Goal: Task Accomplishment & Management: Complete application form

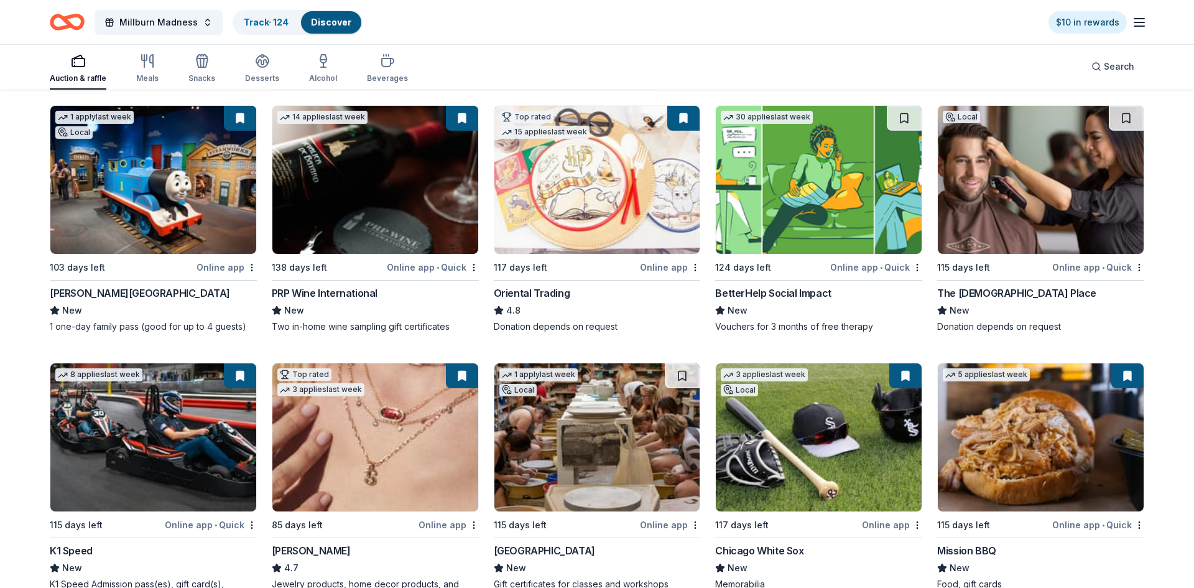
scroll to position [302, 0]
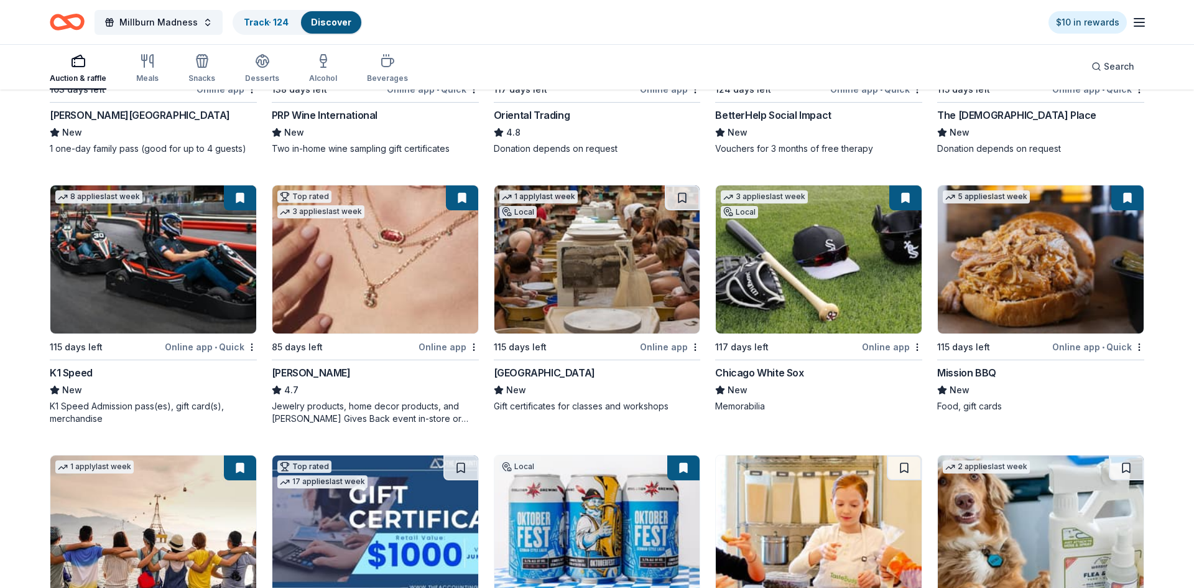
click at [1037, 261] on img at bounding box center [1041, 259] width 206 height 148
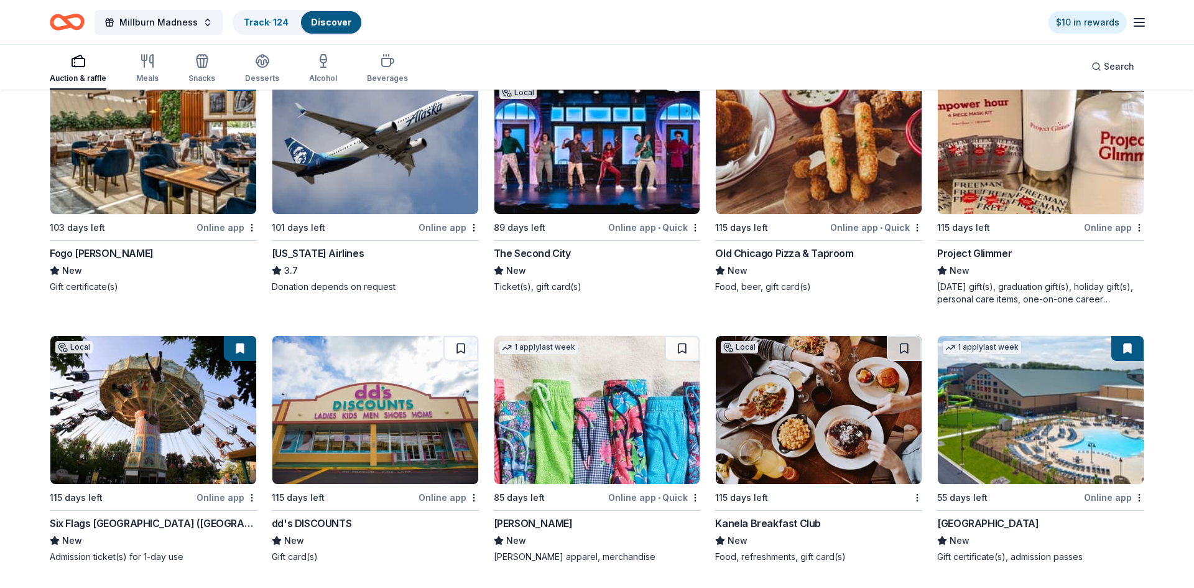
scroll to position [7371, 0]
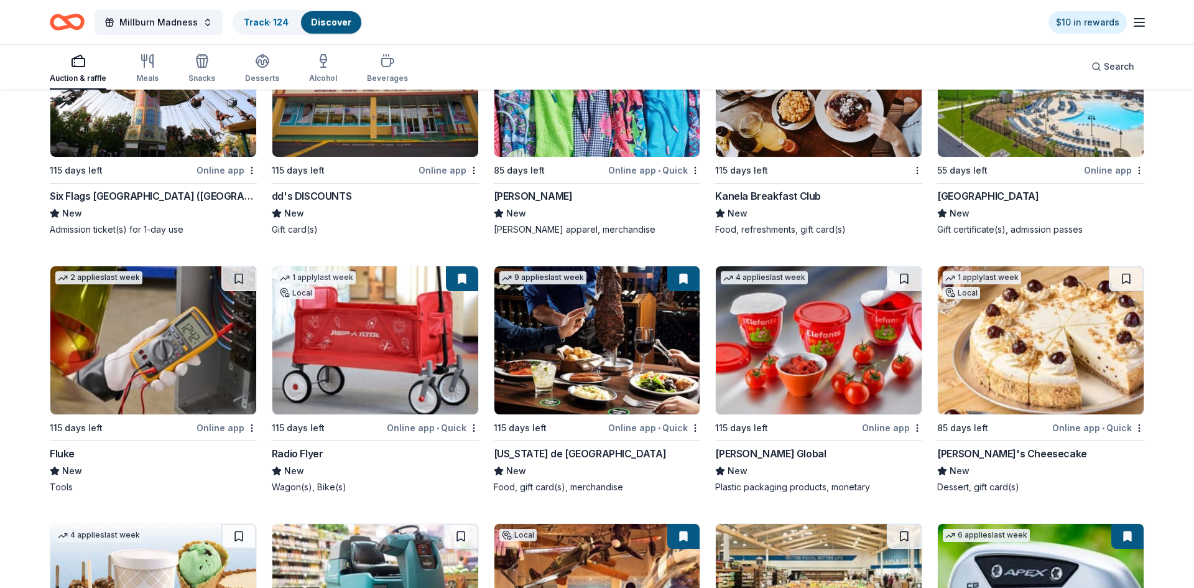
click at [372, 341] on img at bounding box center [375, 340] width 206 height 148
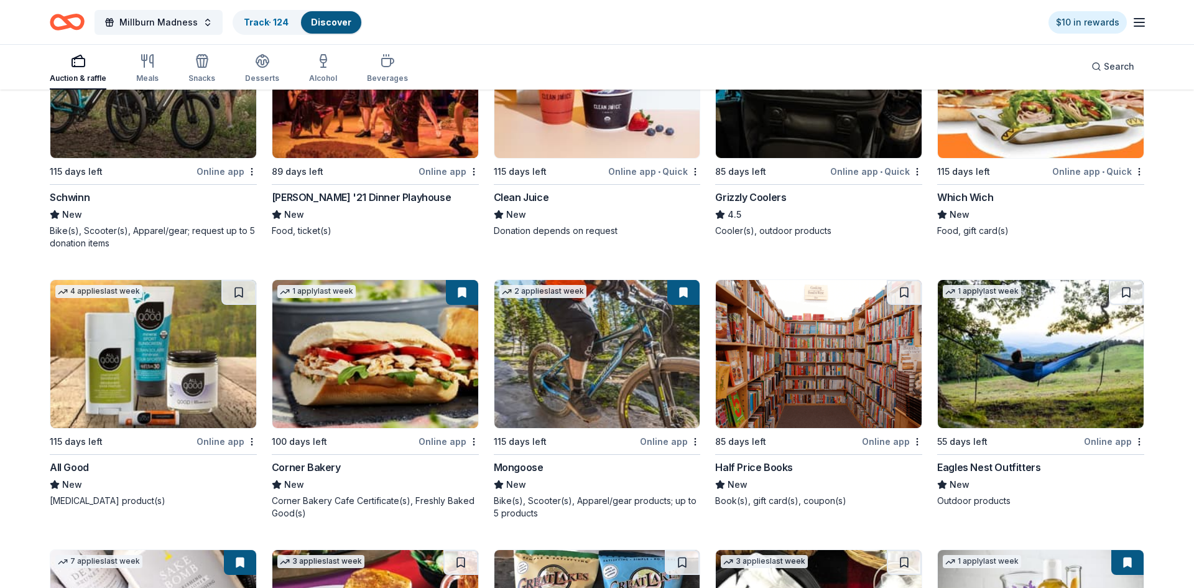
scroll to position [11564, 0]
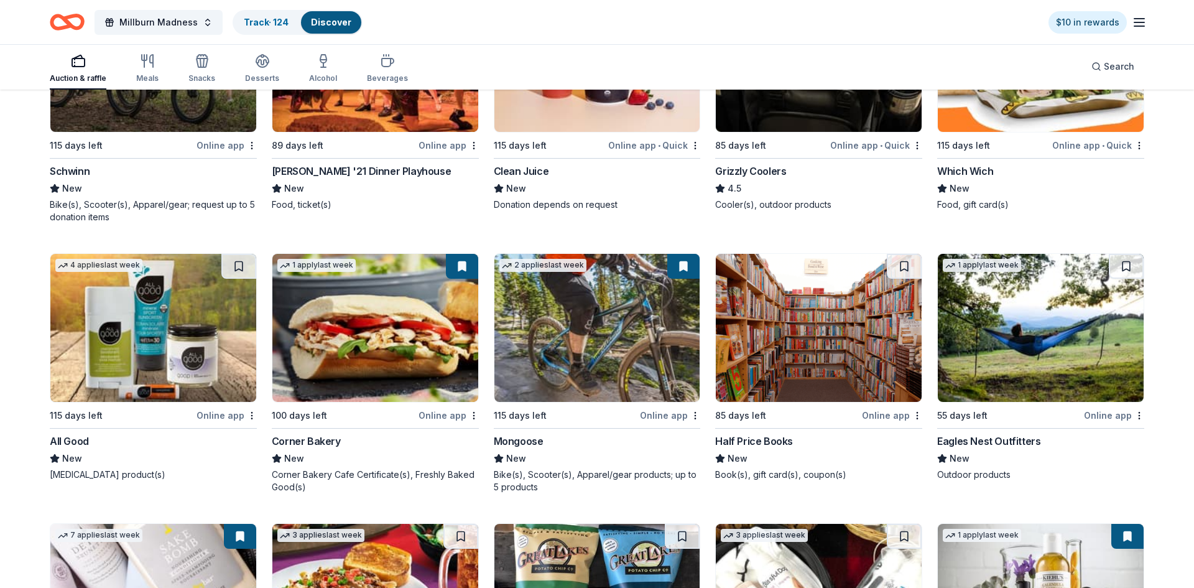
click at [801, 116] on img at bounding box center [819, 58] width 206 height 148
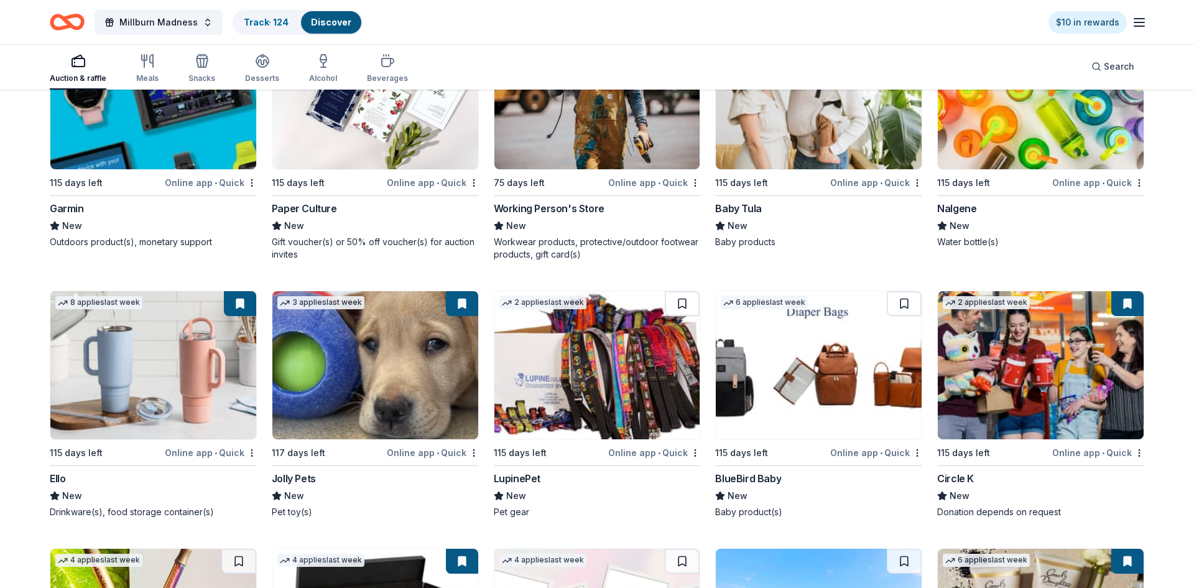
scroll to position [13910, 0]
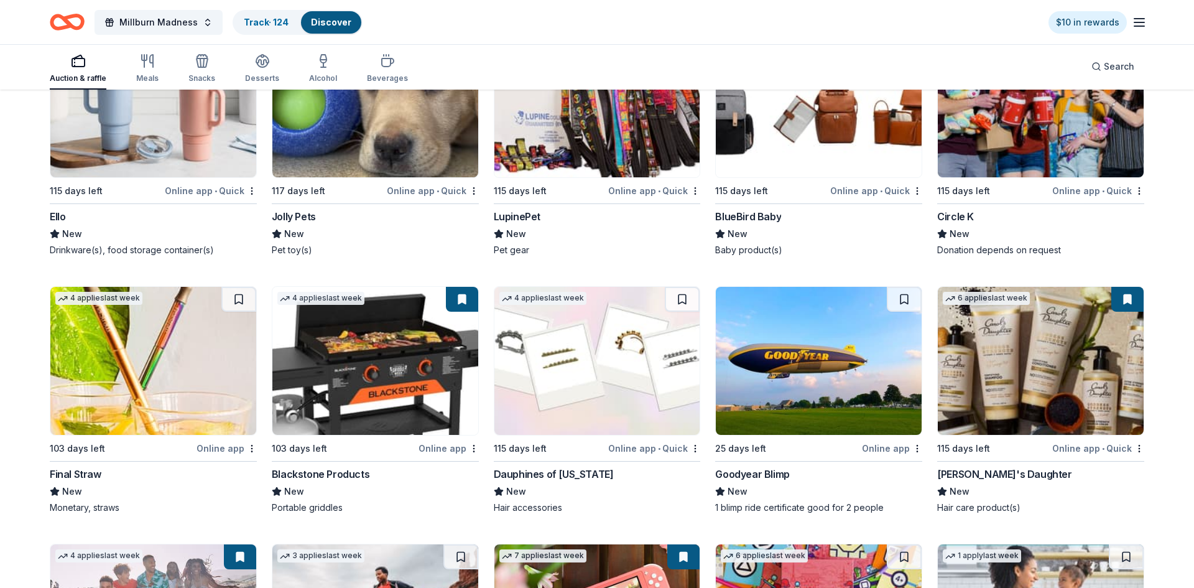
click at [639, 391] on img at bounding box center [597, 361] width 206 height 148
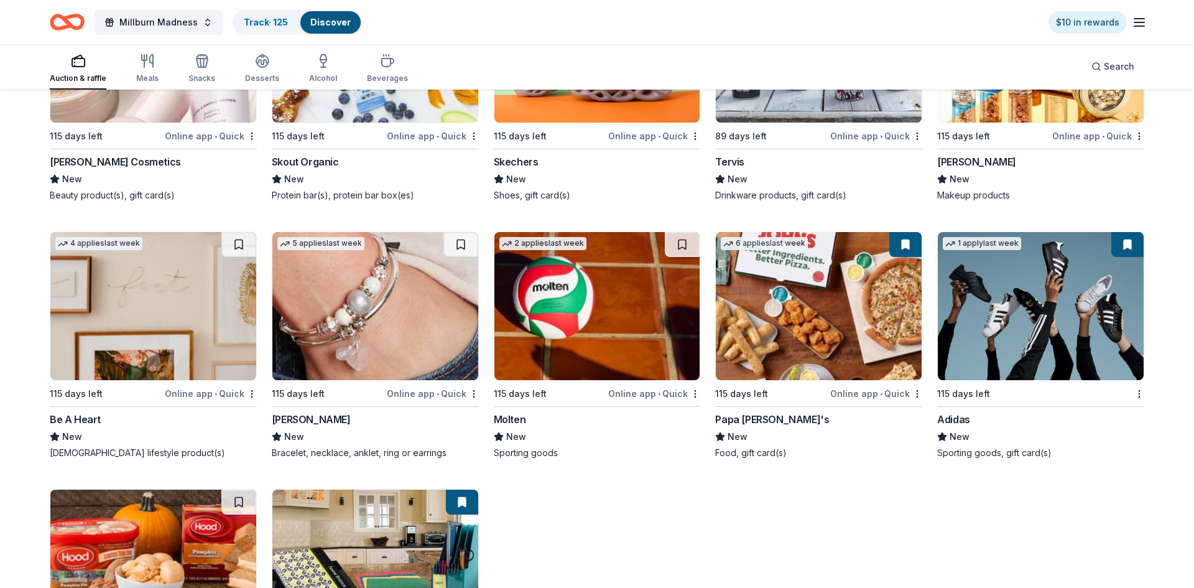
scroll to position [14783, 0]
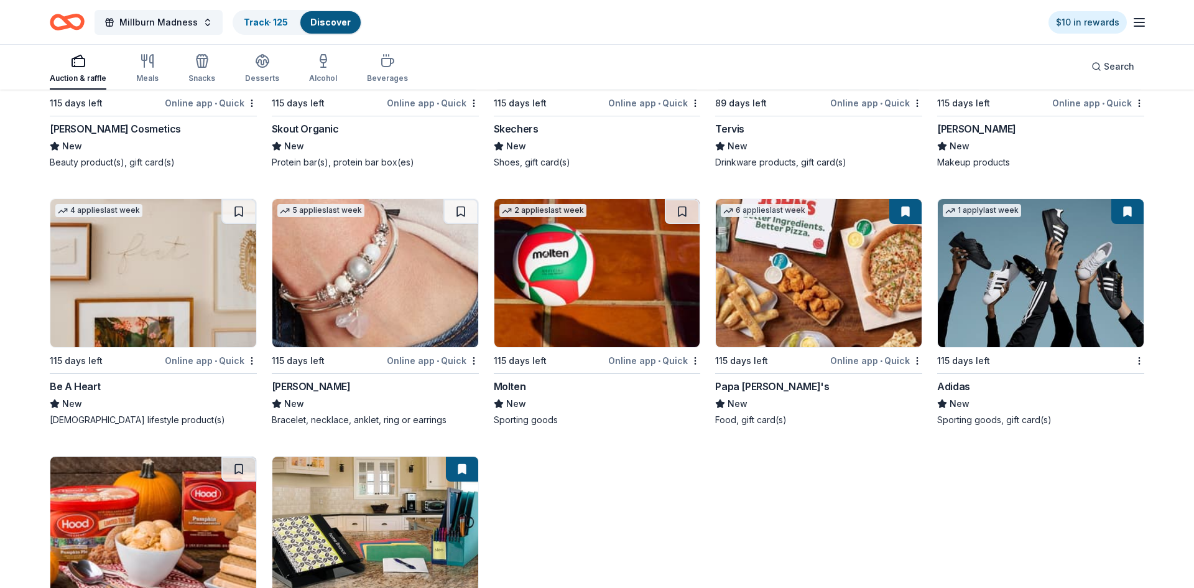
click at [604, 303] on img at bounding box center [597, 273] width 206 height 148
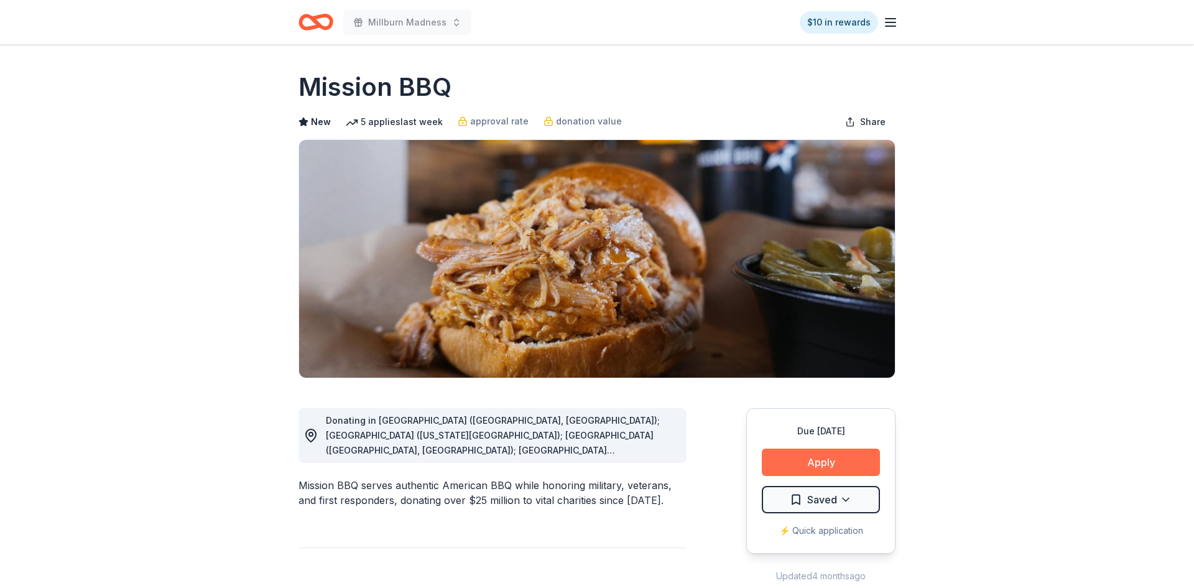
click at [808, 469] on button "Apply" at bounding box center [821, 461] width 118 height 27
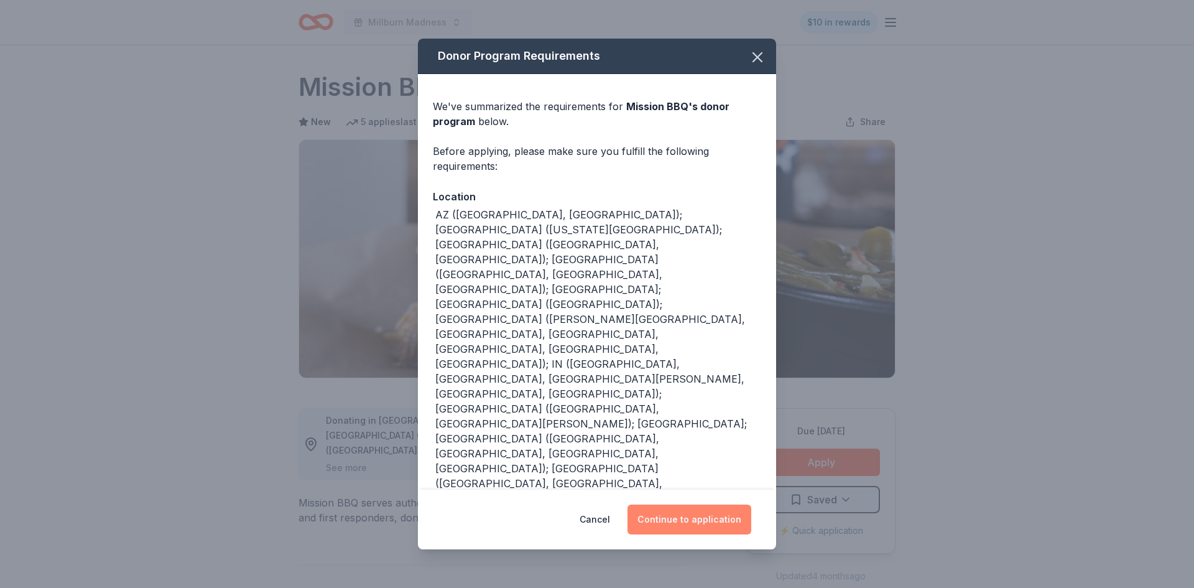
click at [705, 515] on button "Continue to application" at bounding box center [689, 519] width 124 height 30
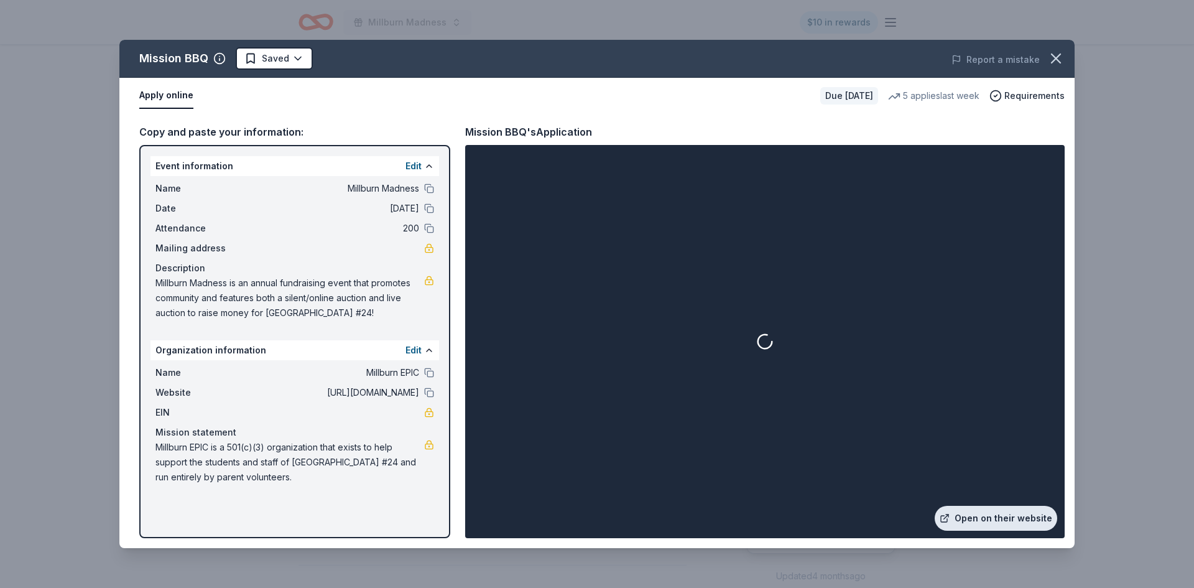
click at [989, 524] on link "Open on their website" at bounding box center [996, 518] width 123 height 25
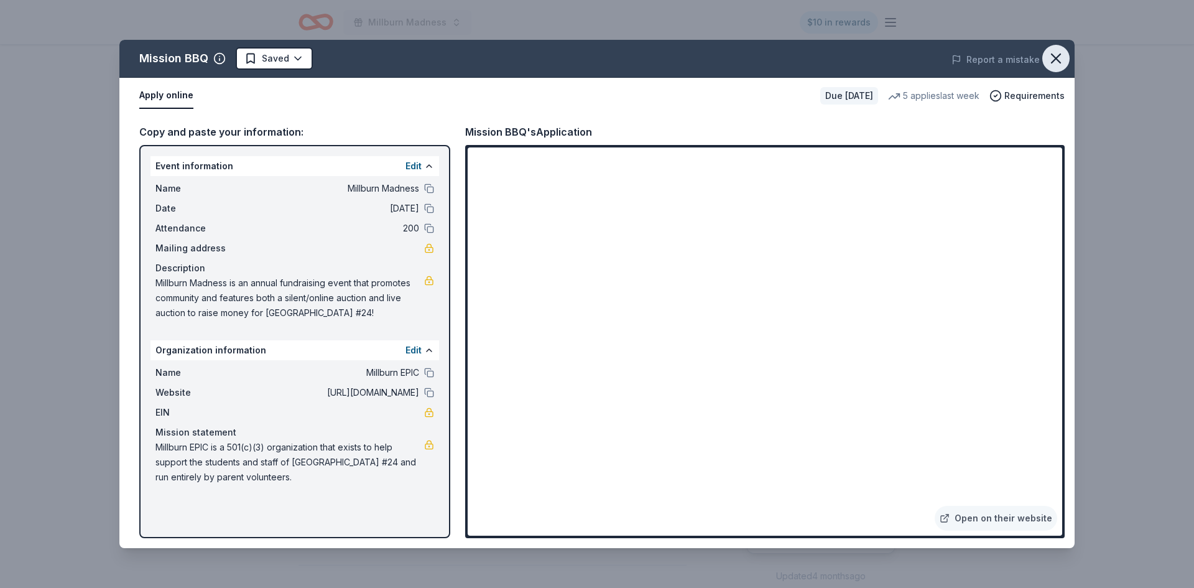
click at [1055, 57] on icon "button" at bounding box center [1056, 58] width 9 height 9
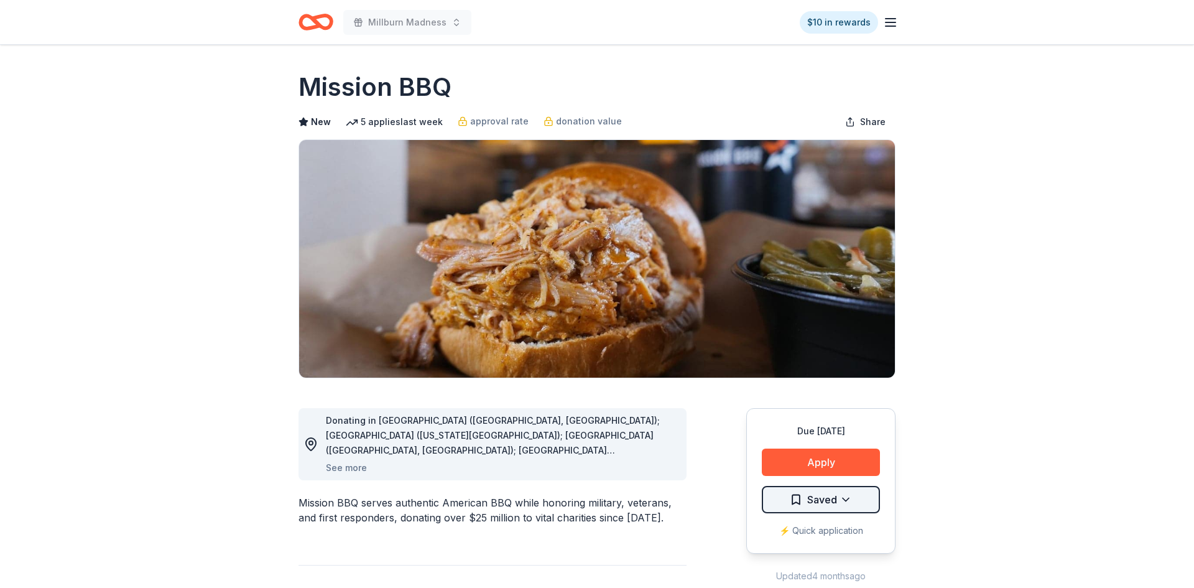
click at [831, 494] on html "Millburn Madness $10 in rewards Due in 115 days Share Mission BBQ New 5 applies…" at bounding box center [597, 294] width 1194 height 588
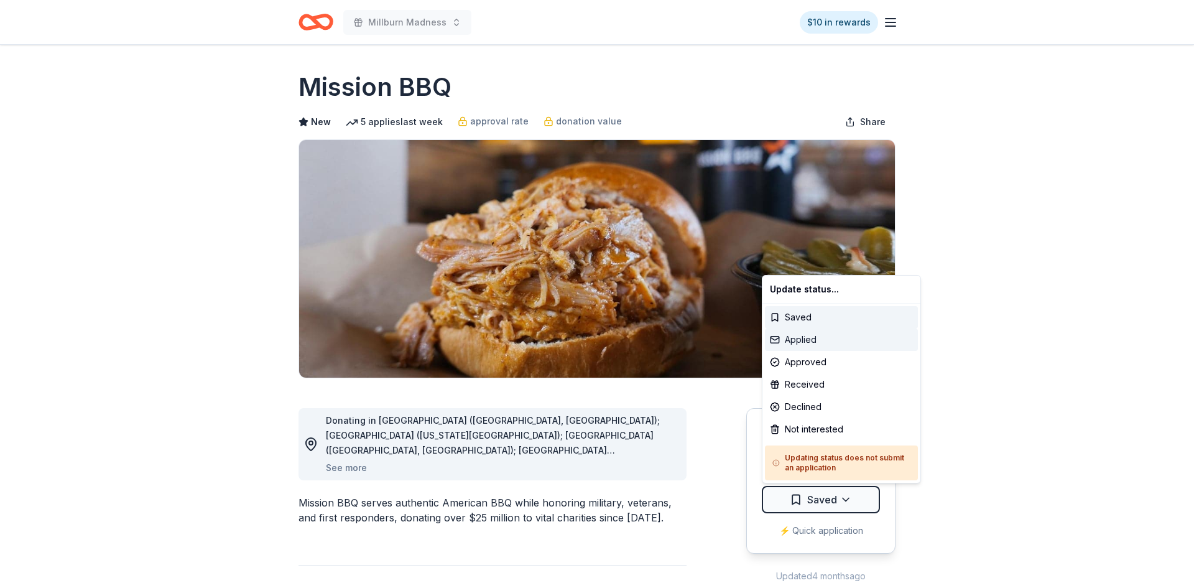
click at [803, 340] on div "Applied" at bounding box center [841, 339] width 153 height 22
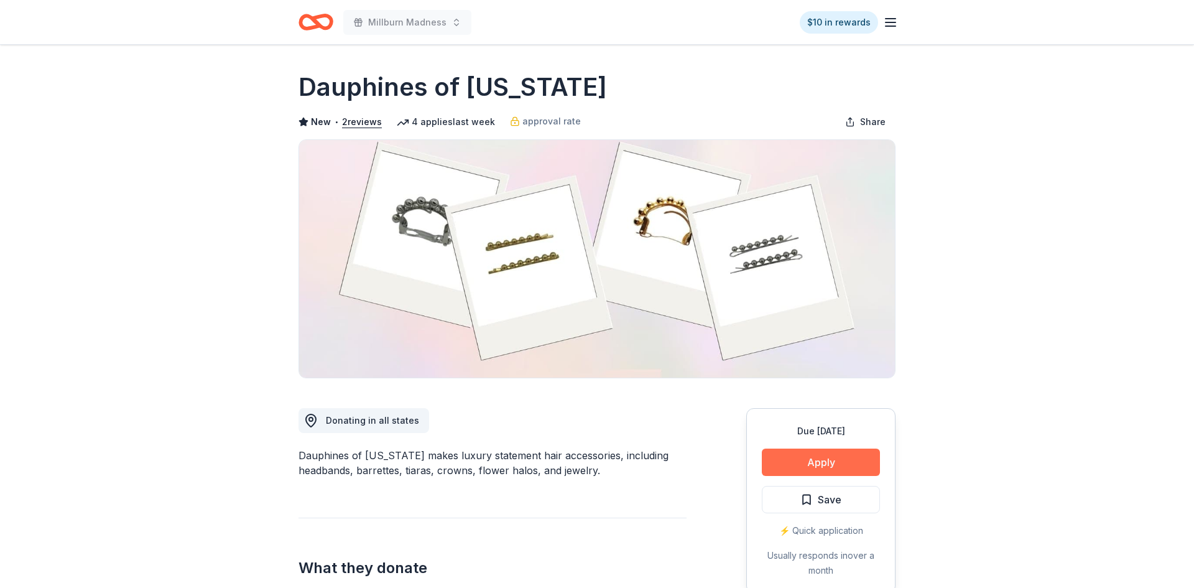
click at [811, 466] on button "Apply" at bounding box center [821, 461] width 118 height 27
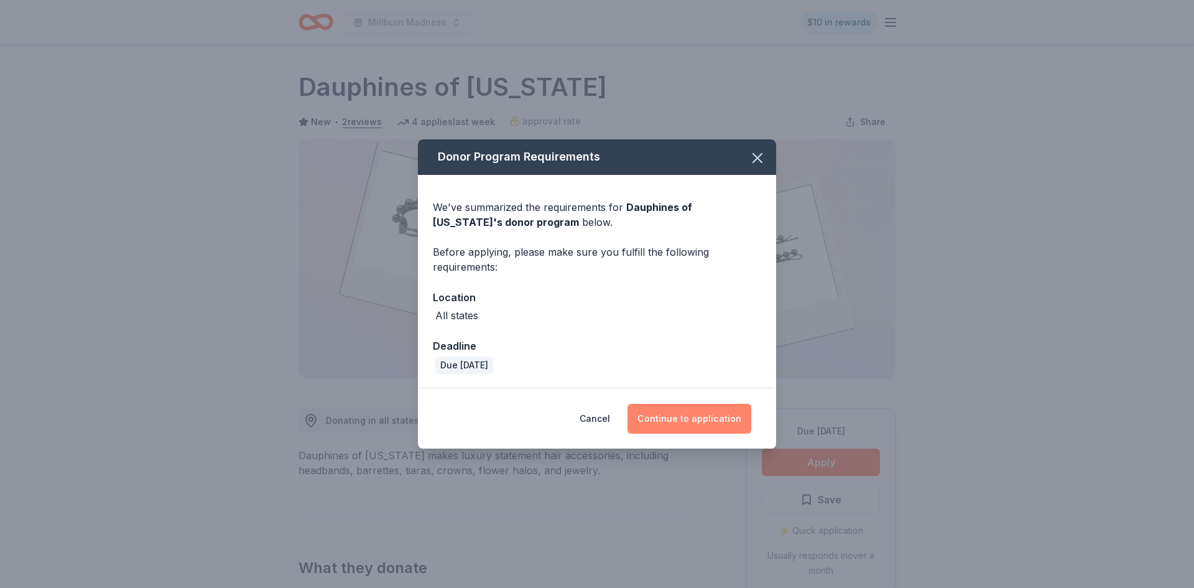
click at [710, 412] on button "Continue to application" at bounding box center [689, 419] width 124 height 30
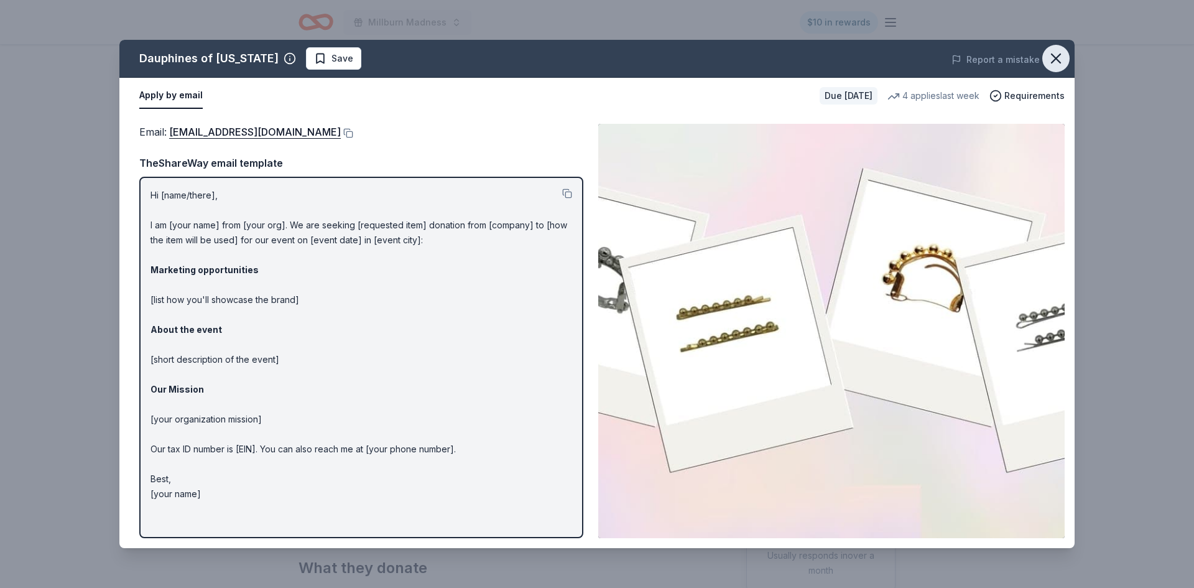
click at [1055, 54] on icon "button" at bounding box center [1055, 58] width 17 height 17
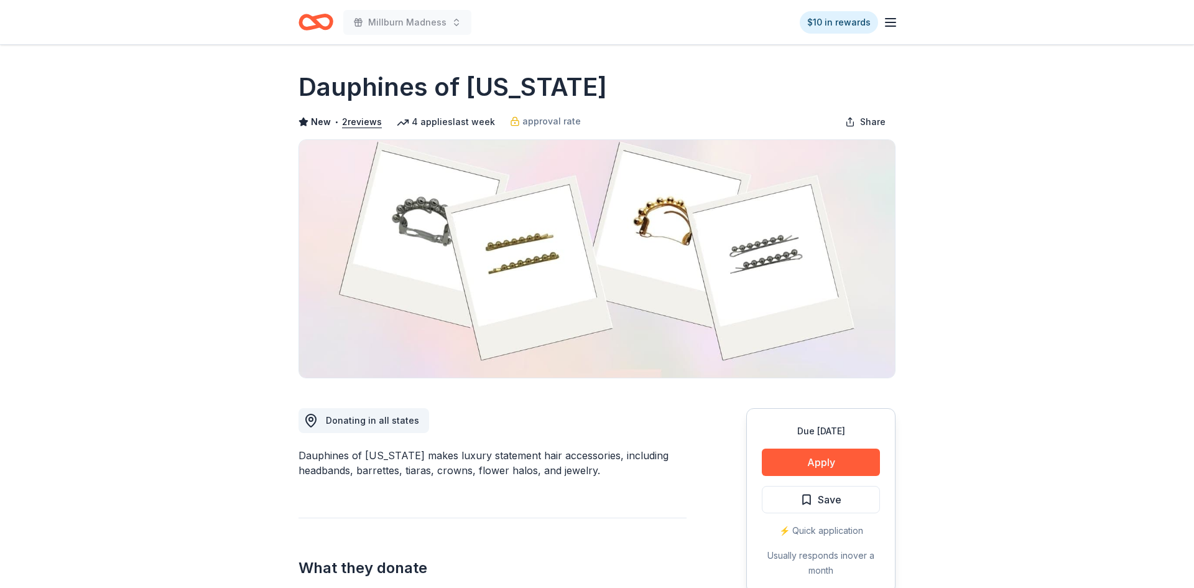
drag, startPoint x: 1193, startPoint y: 62, endPoint x: 1192, endPoint y: 254, distance: 192.8
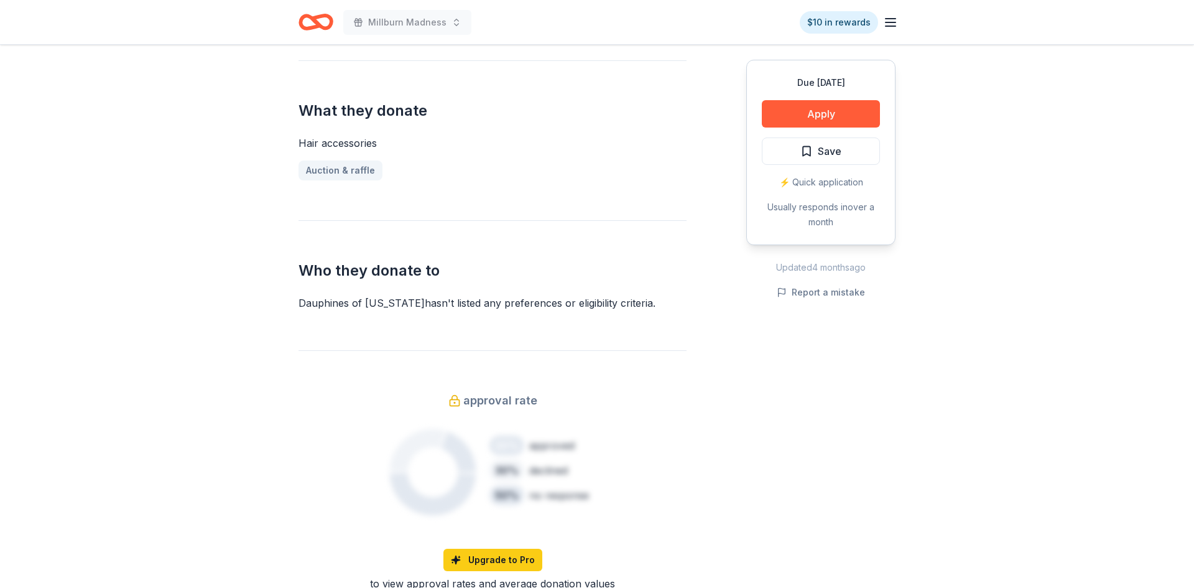
click at [1178, 261] on div "Due in 115 days Share Dauphines of New York New • 2 reviews 4 applies last week…" at bounding box center [597, 416] width 1194 height 1657
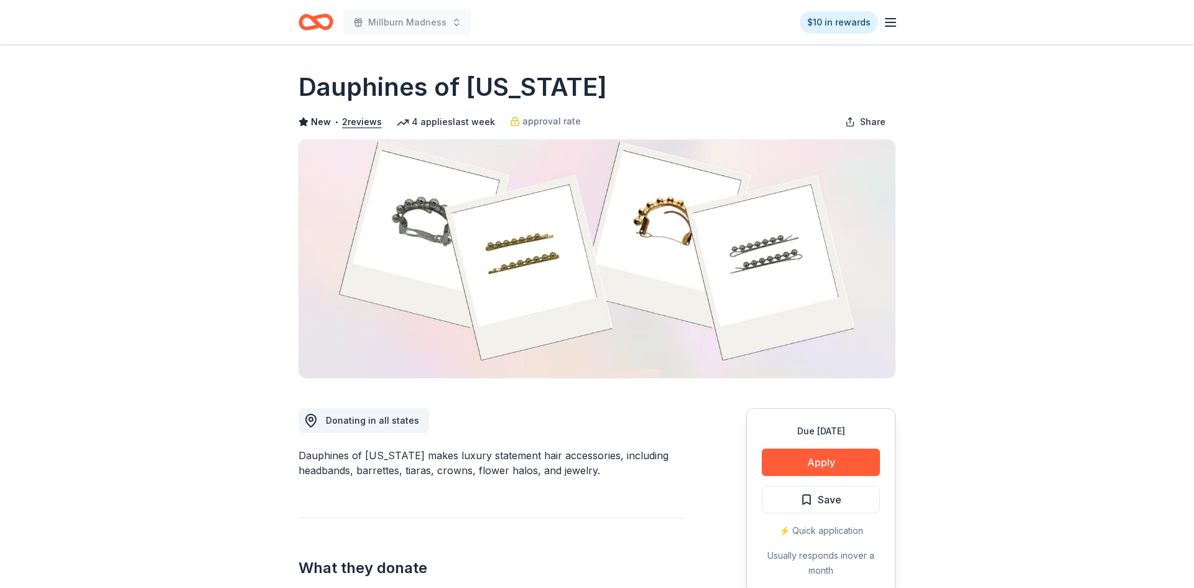
drag, startPoint x: 1193, startPoint y: 210, endPoint x: 1193, endPoint y: 27, distance: 182.8
click at [800, 455] on button "Apply" at bounding box center [821, 461] width 118 height 27
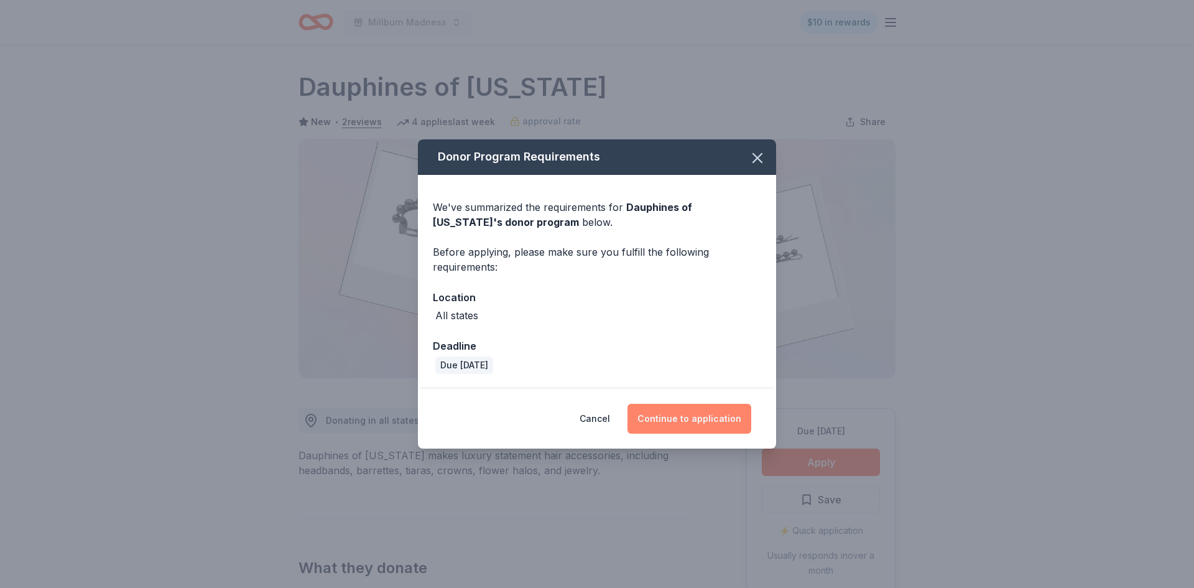
click at [656, 410] on button "Continue to application" at bounding box center [689, 419] width 124 height 30
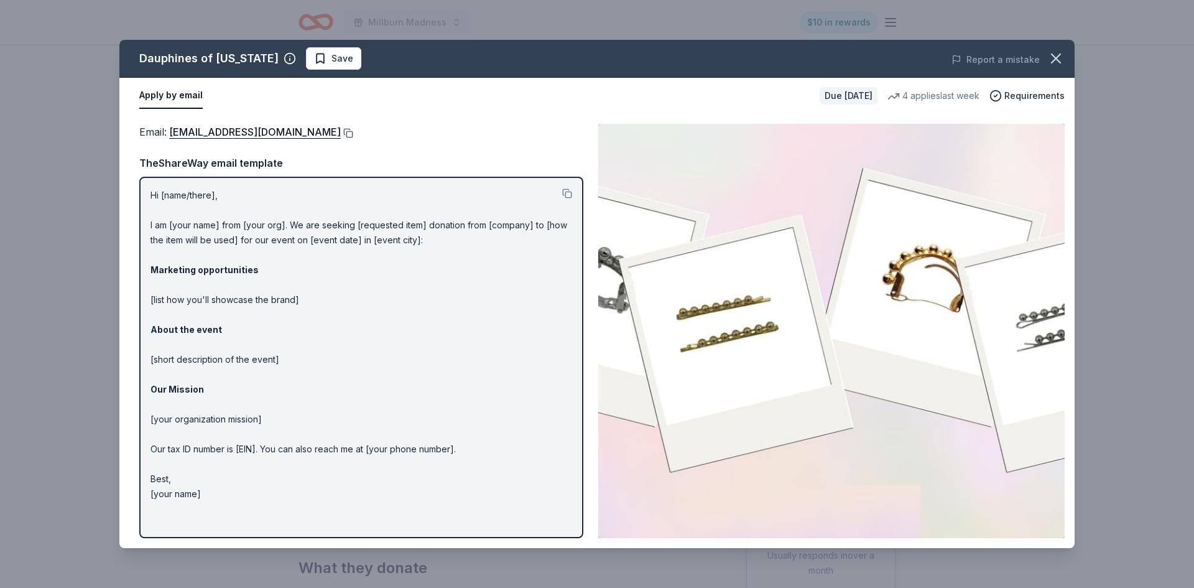
click at [353, 136] on button at bounding box center [347, 133] width 12 height 10
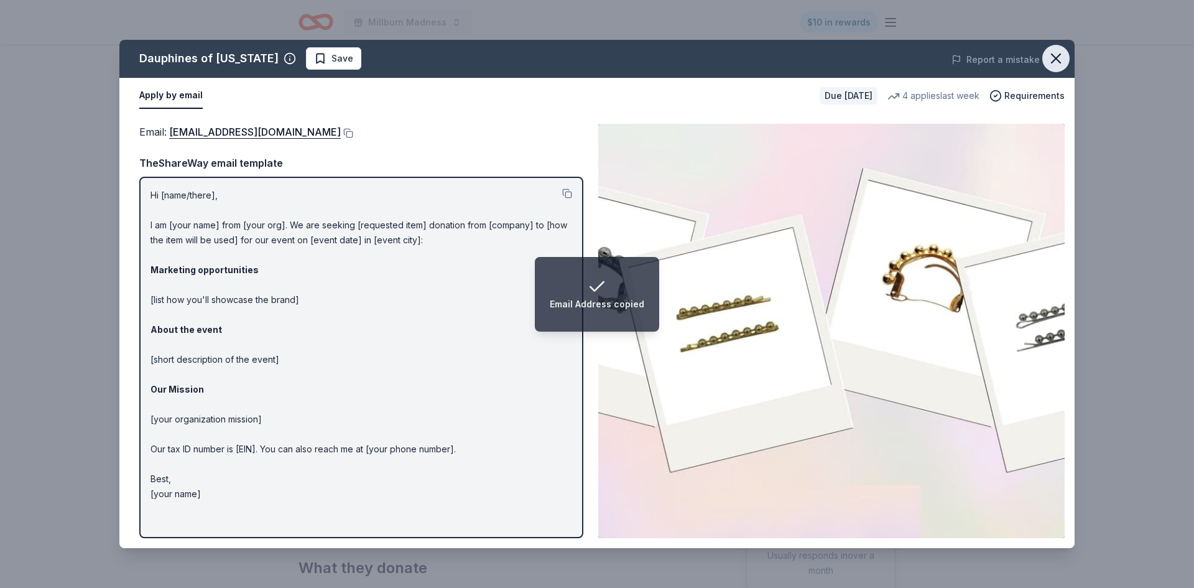
click at [1057, 55] on icon "button" at bounding box center [1055, 58] width 17 height 17
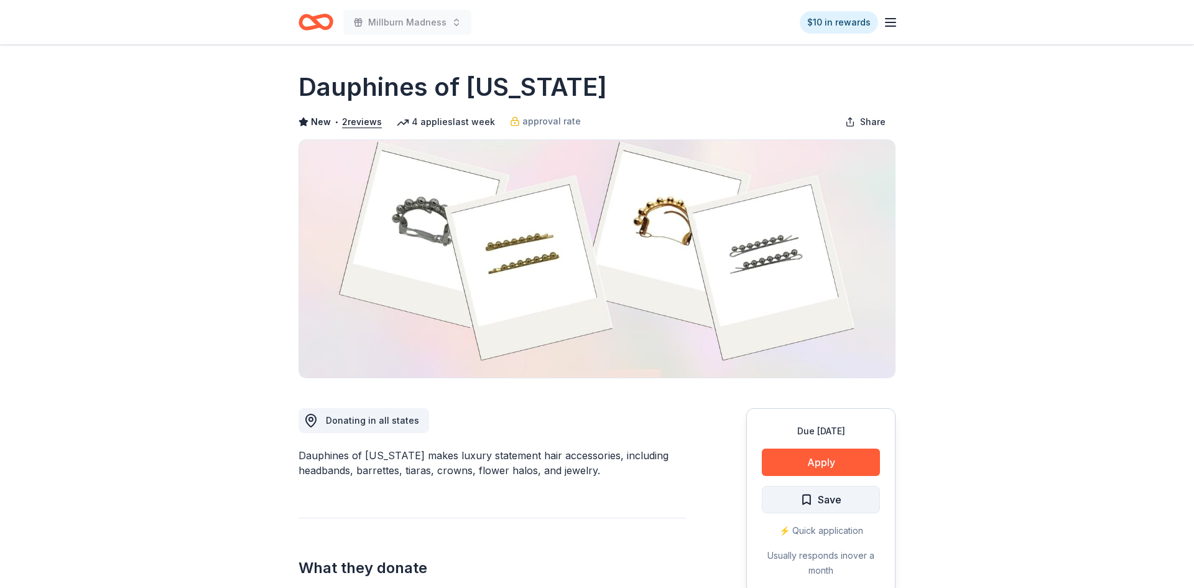
click at [820, 501] on span "Save" at bounding box center [830, 499] width 24 height 16
click at [820, 501] on html "Millburn Madness $10 in rewards Due in 115 days Share Dauphines of New York New…" at bounding box center [597, 294] width 1194 height 588
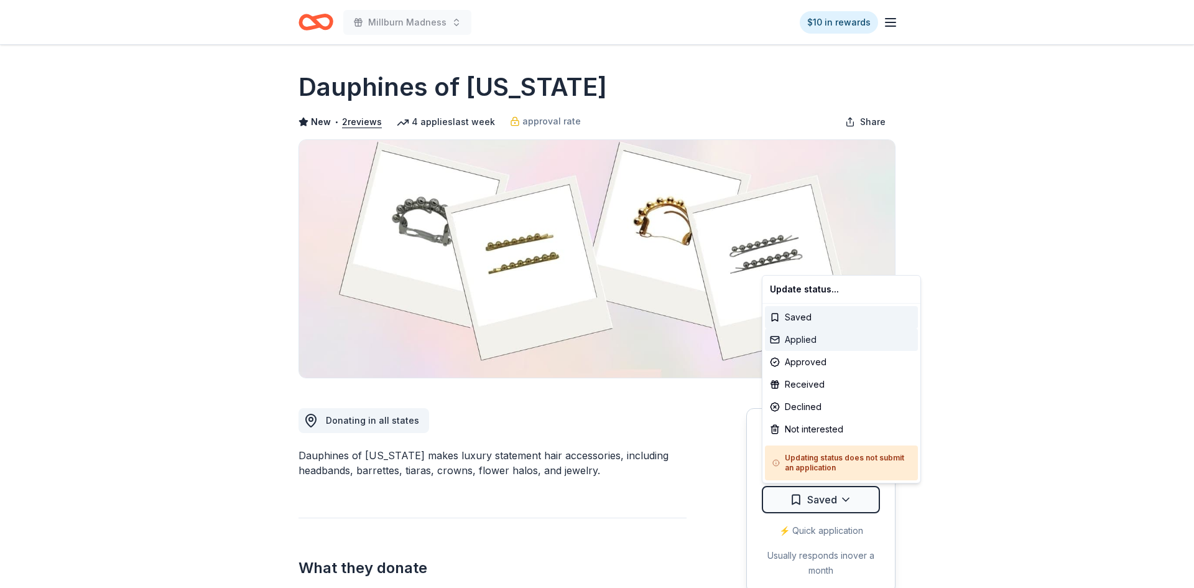
click at [813, 343] on div "Applied" at bounding box center [841, 339] width 153 height 22
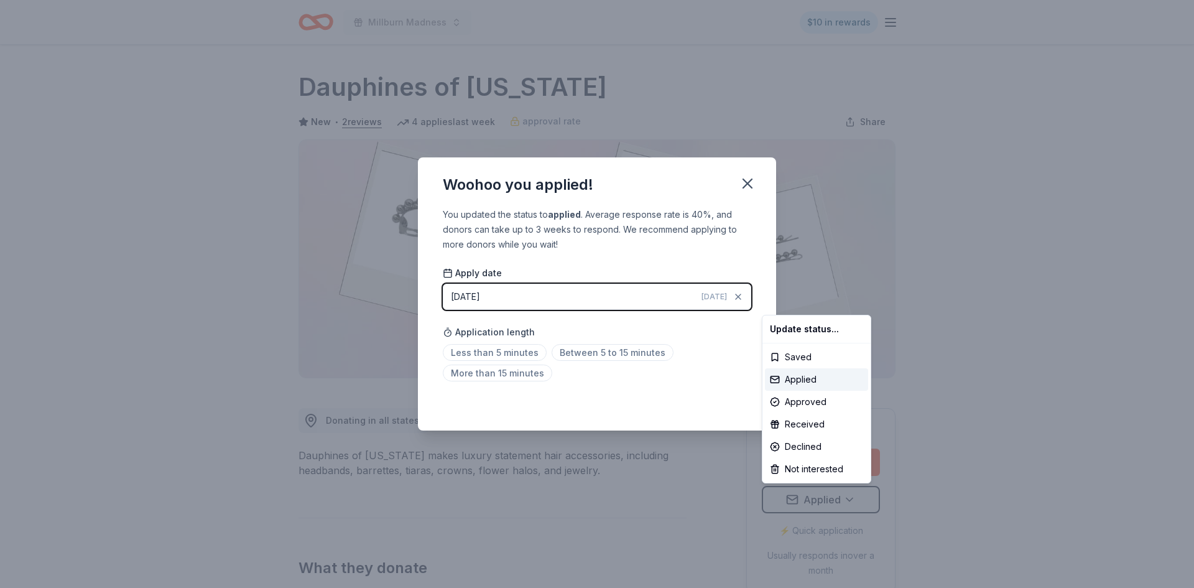
click at [746, 185] on html "Millburn Madness $10 in rewards Due in 115 days Share Dauphines of New York New…" at bounding box center [597, 294] width 1194 height 588
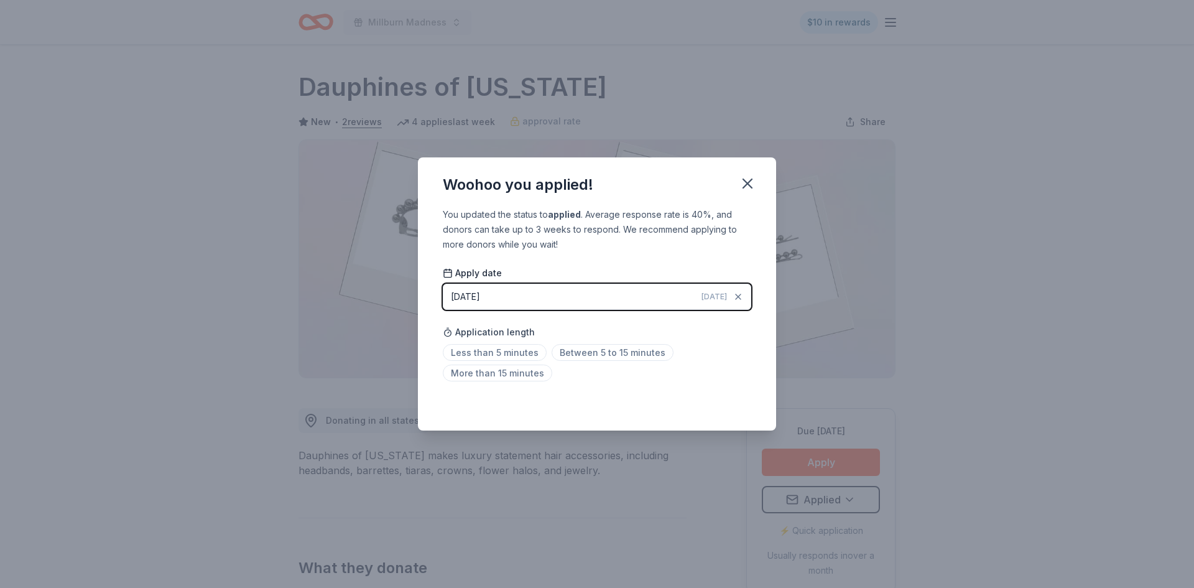
click at [746, 185] on icon "button" at bounding box center [747, 183] width 17 height 17
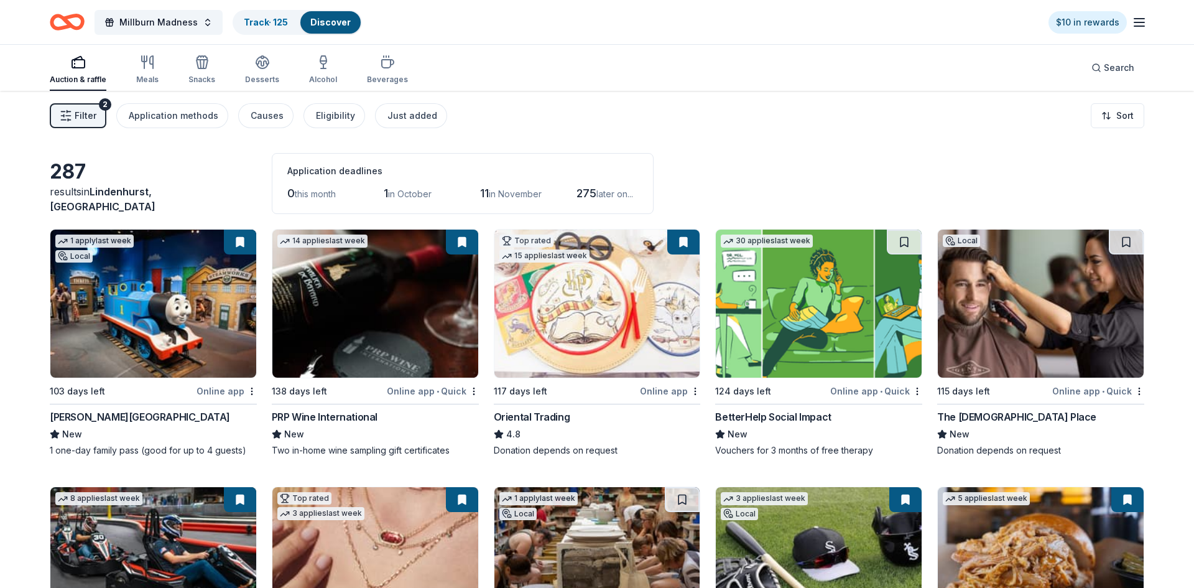
scroll to position [149, 0]
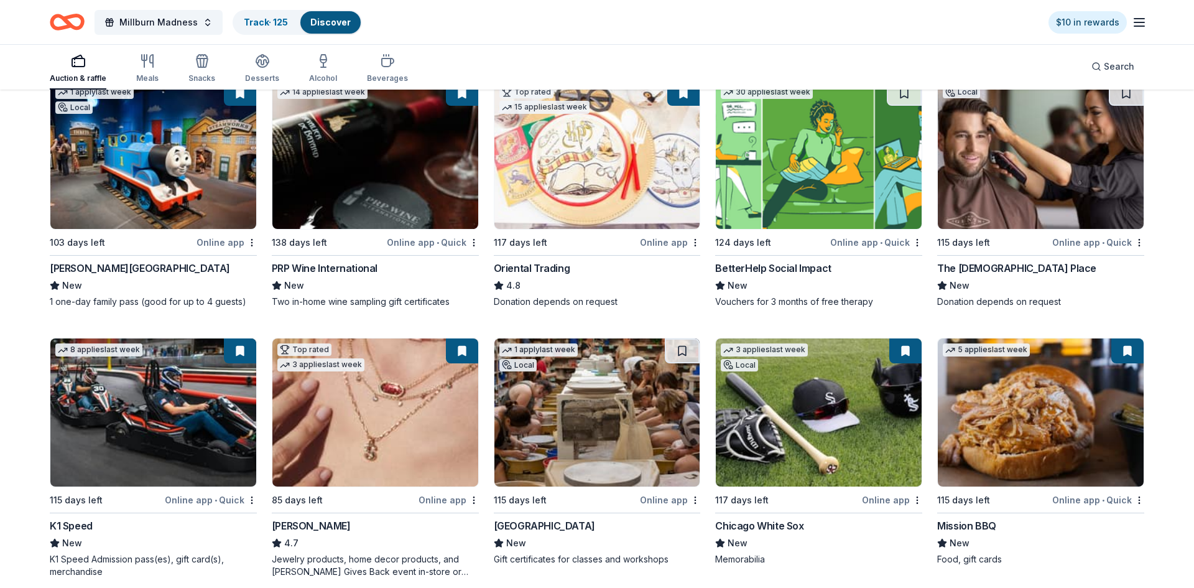
click at [328, 399] on img at bounding box center [375, 412] width 206 height 148
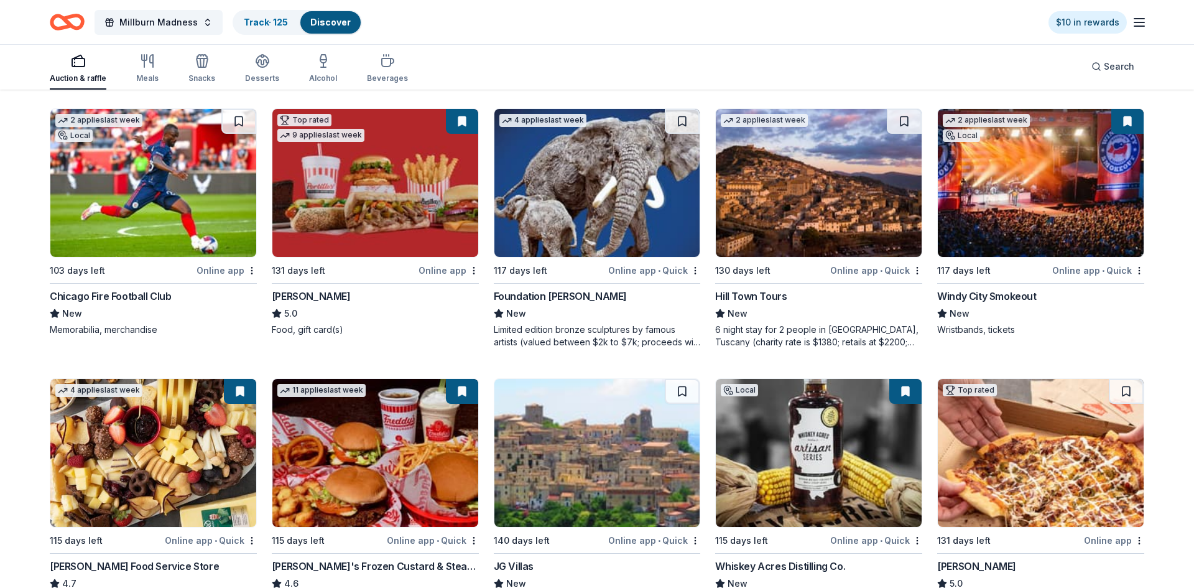
scroll to position [1285, 0]
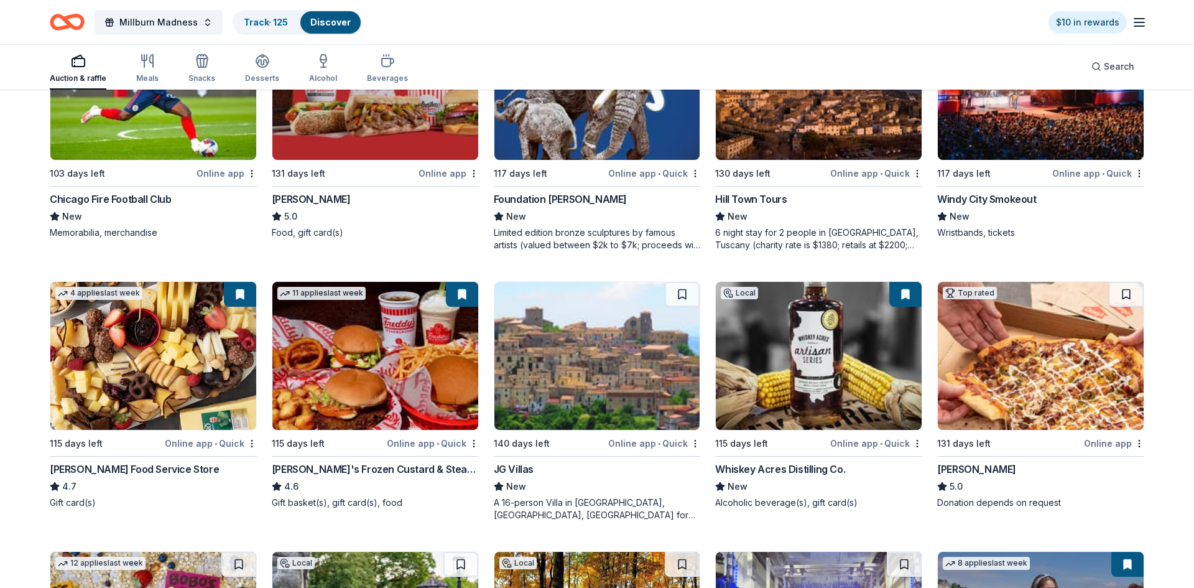
click at [119, 370] on img at bounding box center [153, 356] width 206 height 148
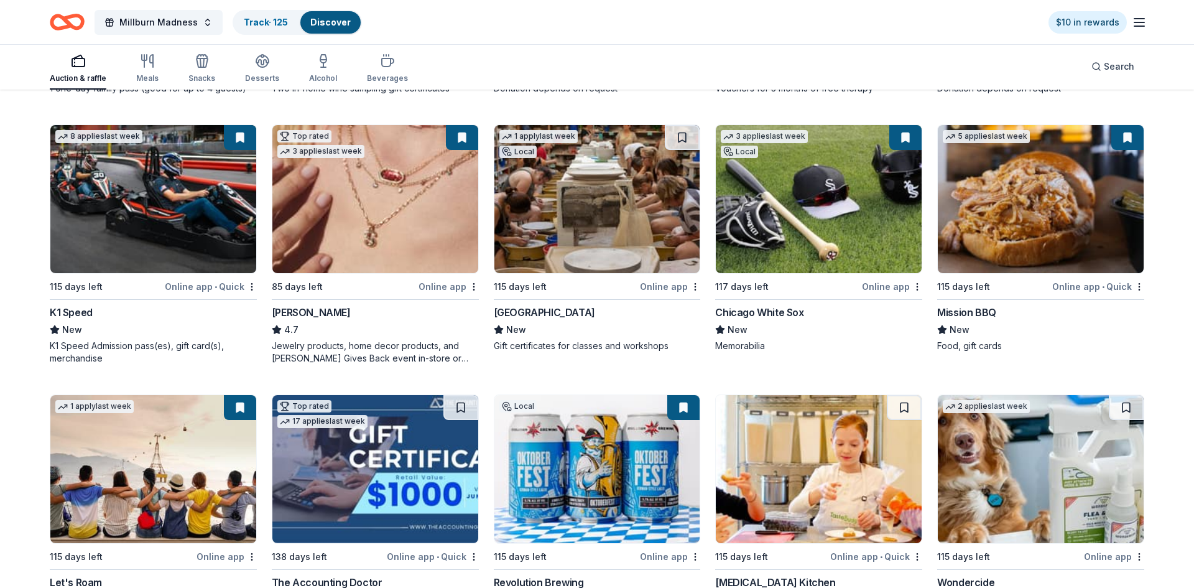
scroll to position [0, 0]
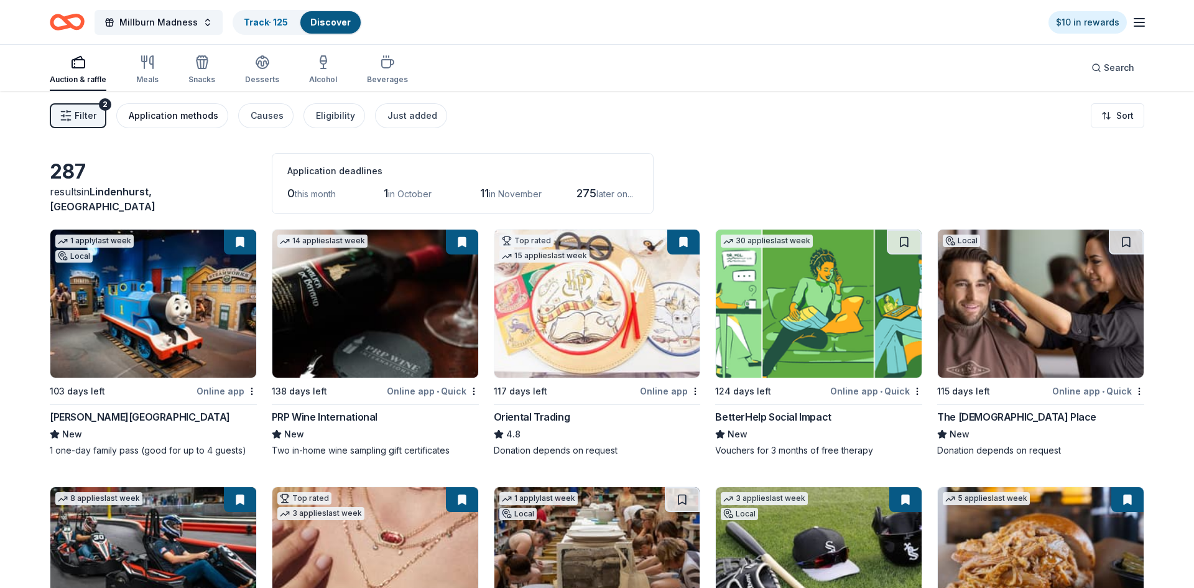
click at [201, 121] on div "Application methods" at bounding box center [174, 115] width 90 height 15
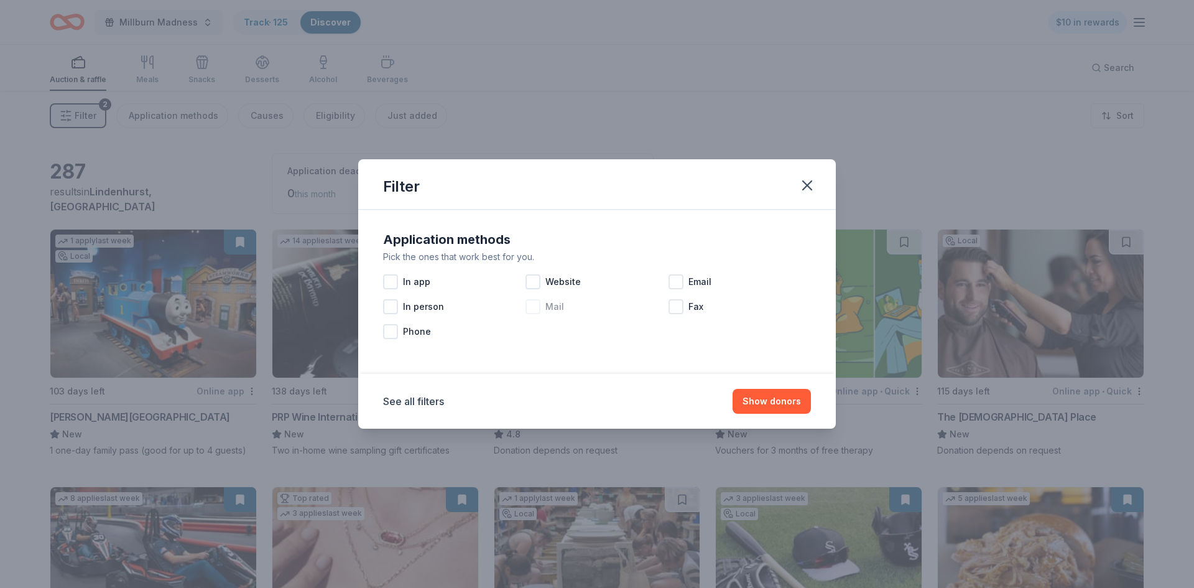
click at [556, 308] on span "Mail" at bounding box center [554, 306] width 19 height 15
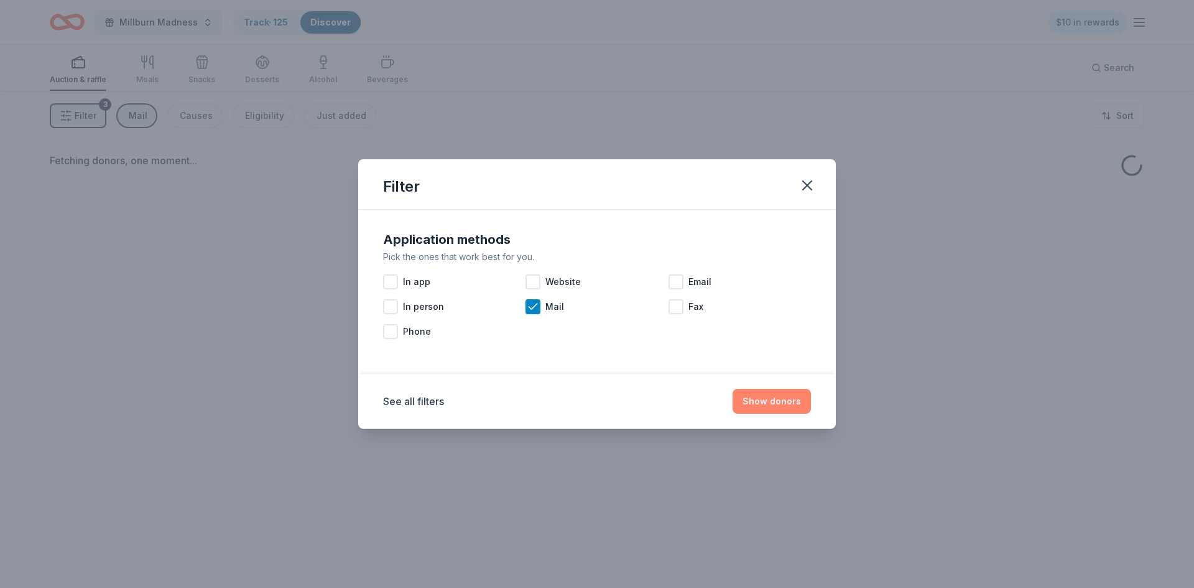
click at [770, 400] on button "Show donors" at bounding box center [772, 401] width 78 height 25
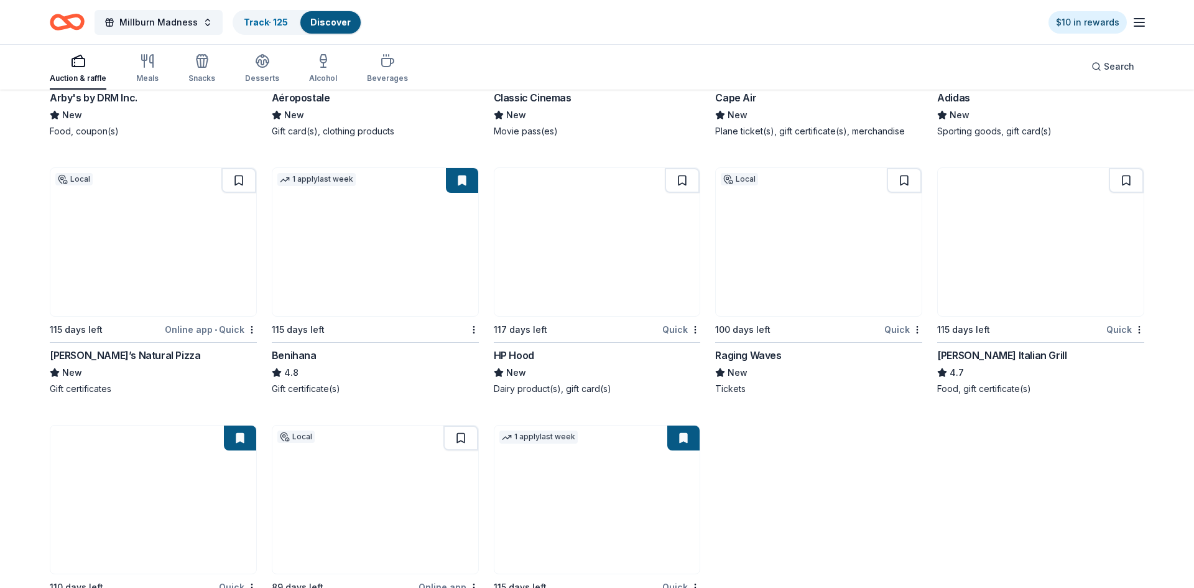
scroll to position [678, 0]
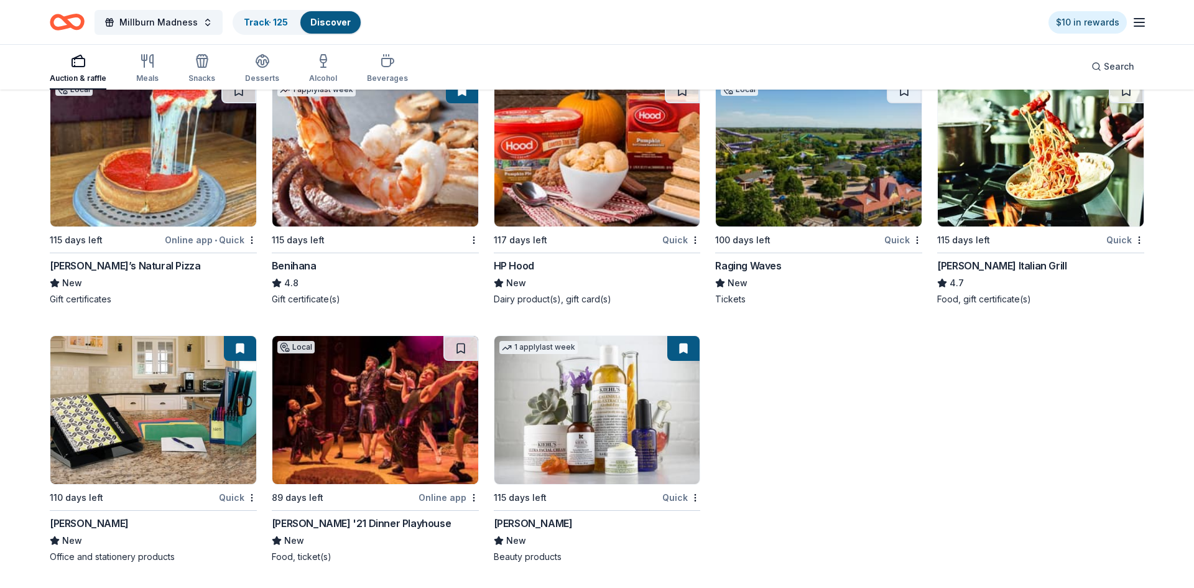
click at [632, 455] on img at bounding box center [597, 410] width 206 height 148
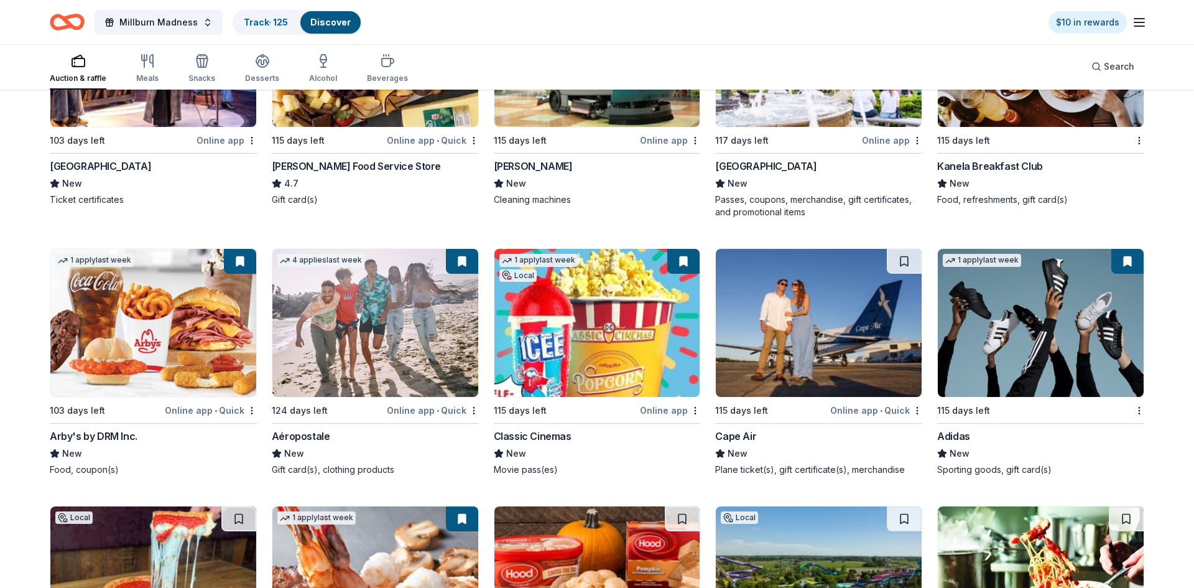
scroll to position [0, 0]
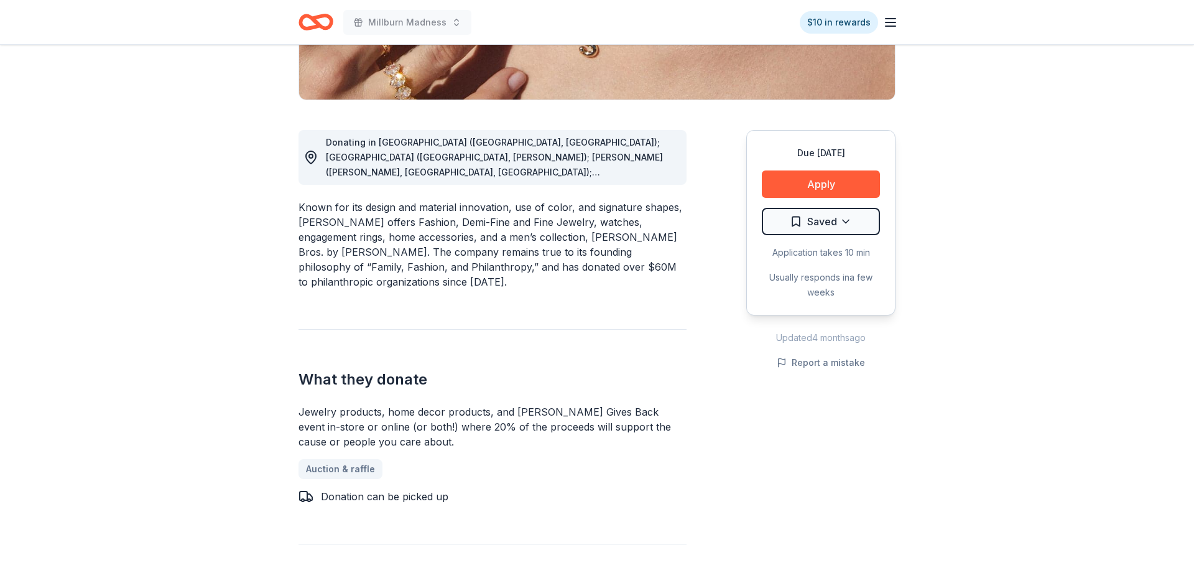
scroll to position [278, 0]
click at [798, 188] on button "Apply" at bounding box center [821, 183] width 118 height 27
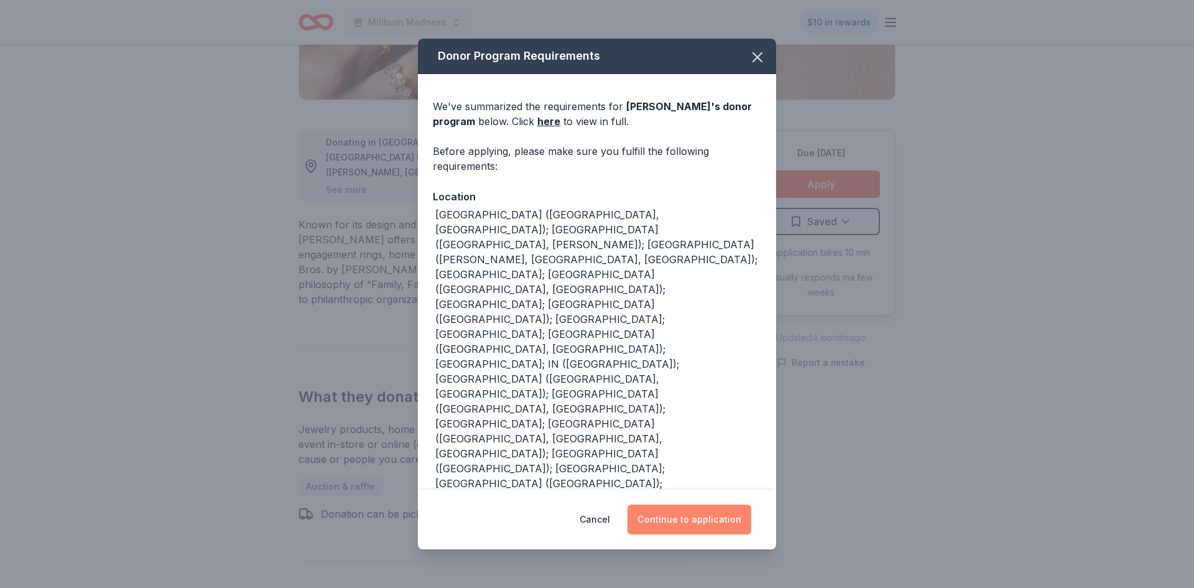
click at [693, 521] on button "Continue to application" at bounding box center [689, 519] width 124 height 30
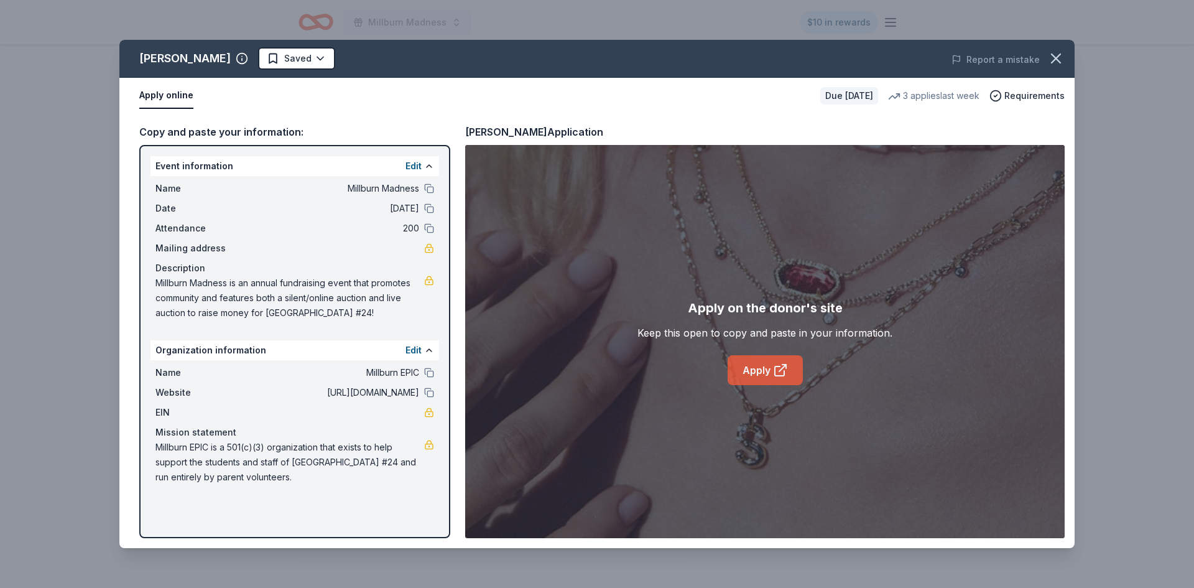
click at [773, 371] on icon at bounding box center [780, 370] width 15 height 15
click at [1048, 60] on icon "button" at bounding box center [1055, 58] width 17 height 17
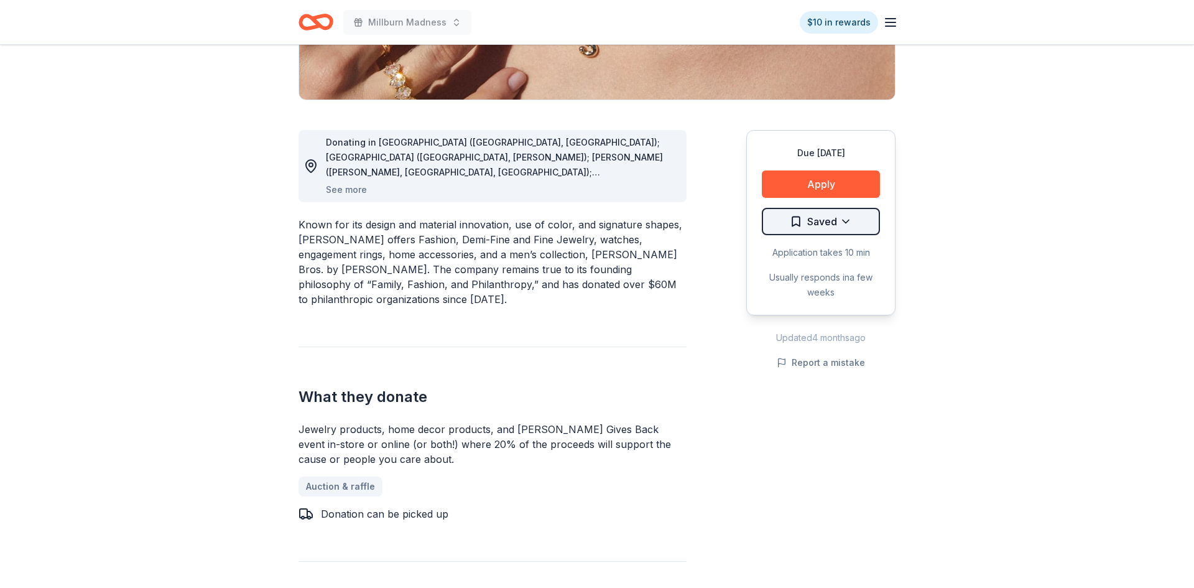
click at [866, 226] on html "Millburn Madness $10 in rewards Due in 85 days Share Kendra Scott 4.7 • 119 rev…" at bounding box center [597, 16] width 1194 height 588
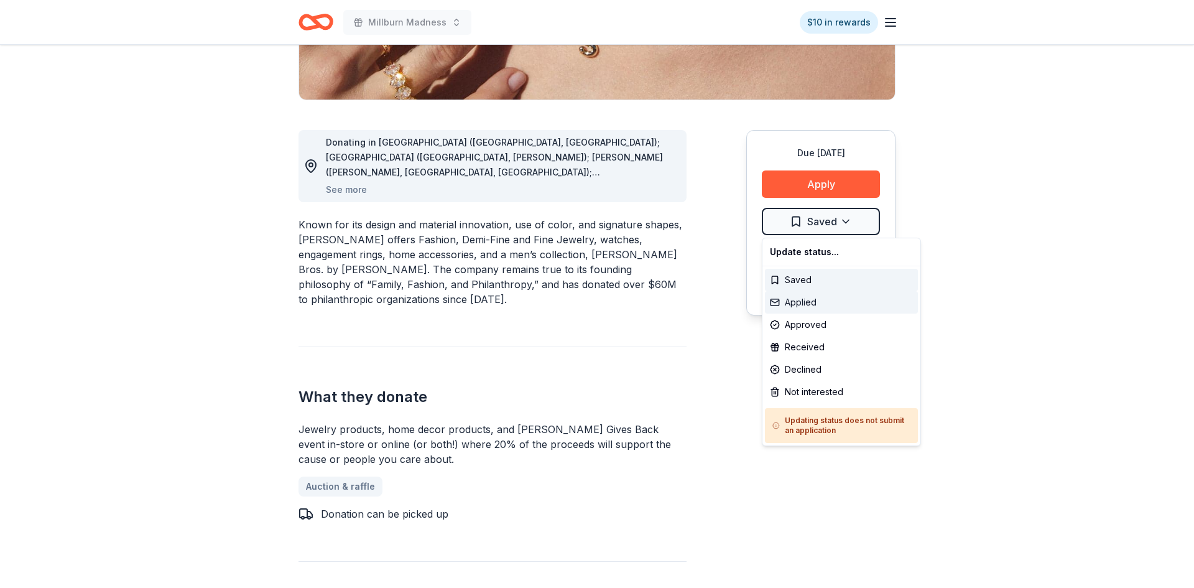
click at [792, 296] on div "Applied" at bounding box center [841, 302] width 153 height 22
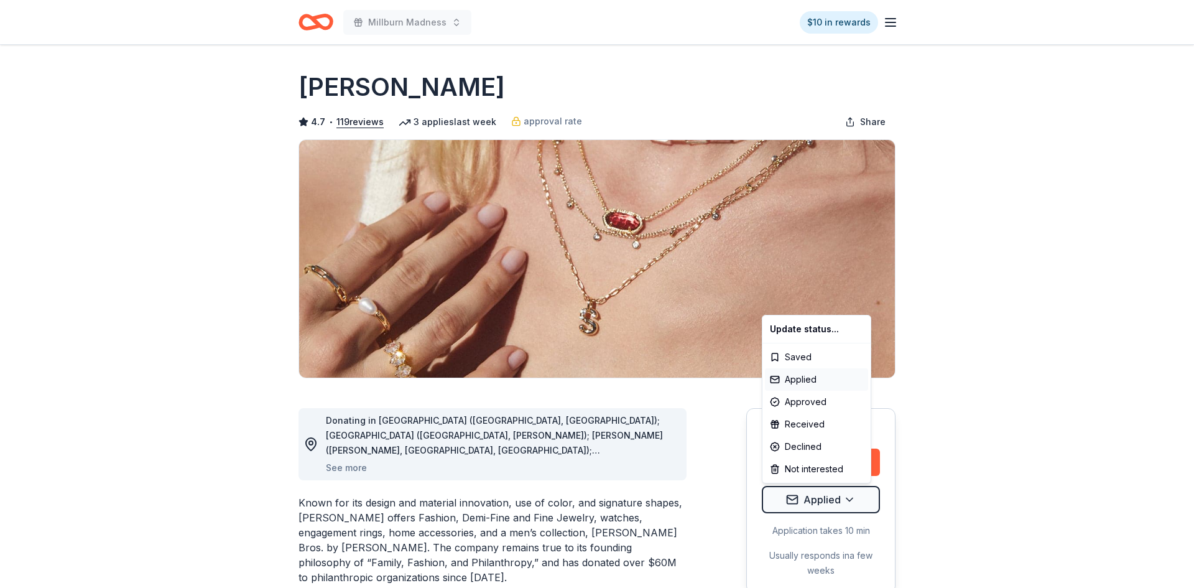
scroll to position [0, 0]
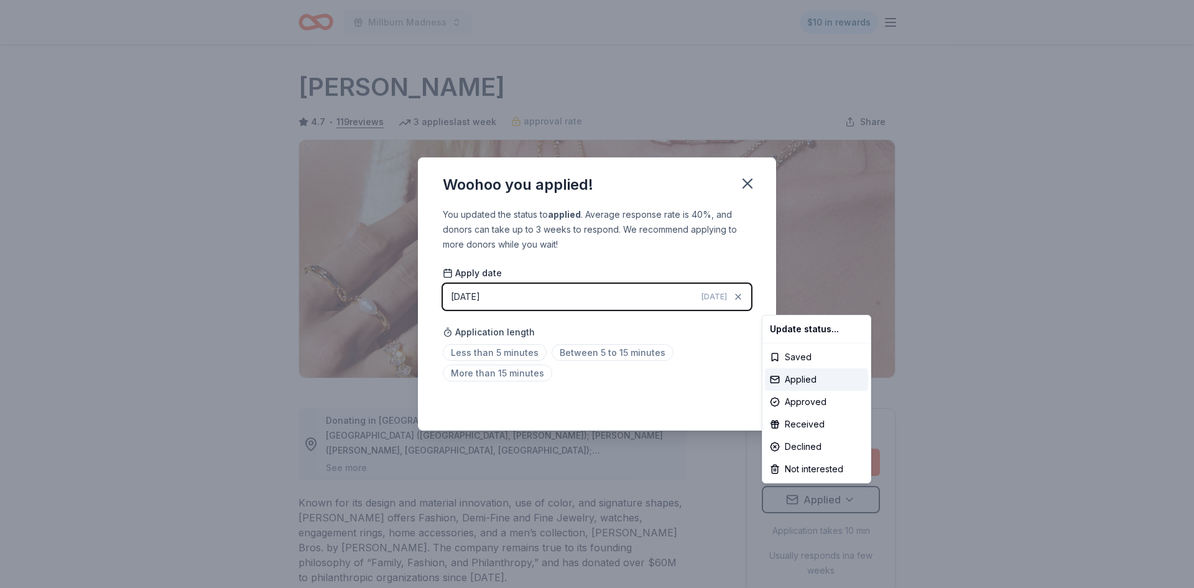
click at [753, 183] on html "Millburn Madness $10 in rewards Due in 85 days Share Kendra Scott 4.7 • 119 rev…" at bounding box center [597, 294] width 1194 height 588
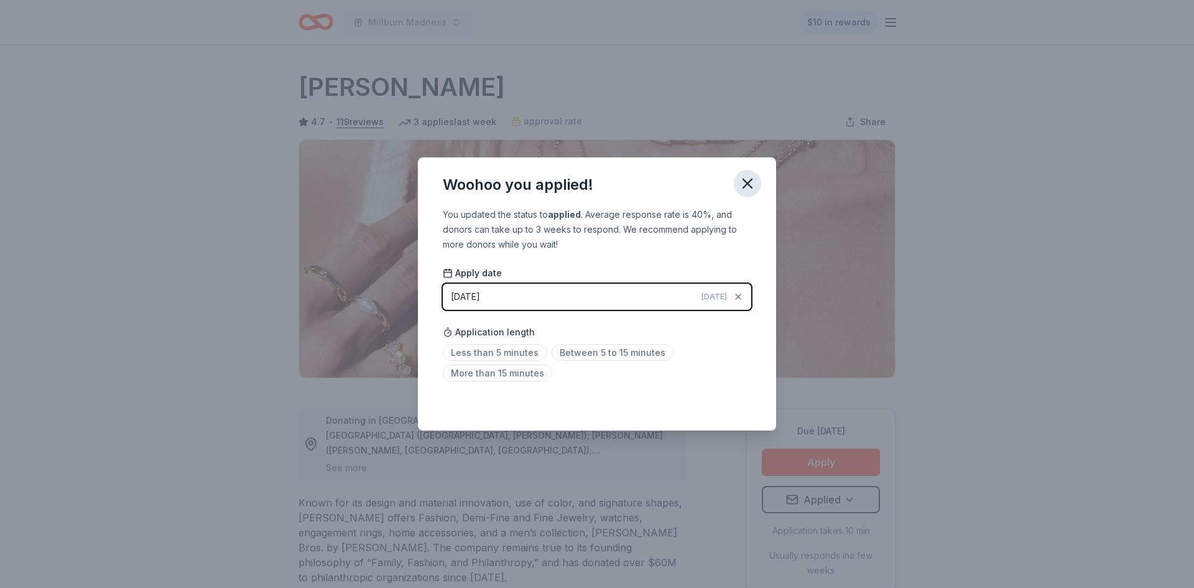
click at [750, 183] on icon "button" at bounding box center [747, 183] width 17 height 17
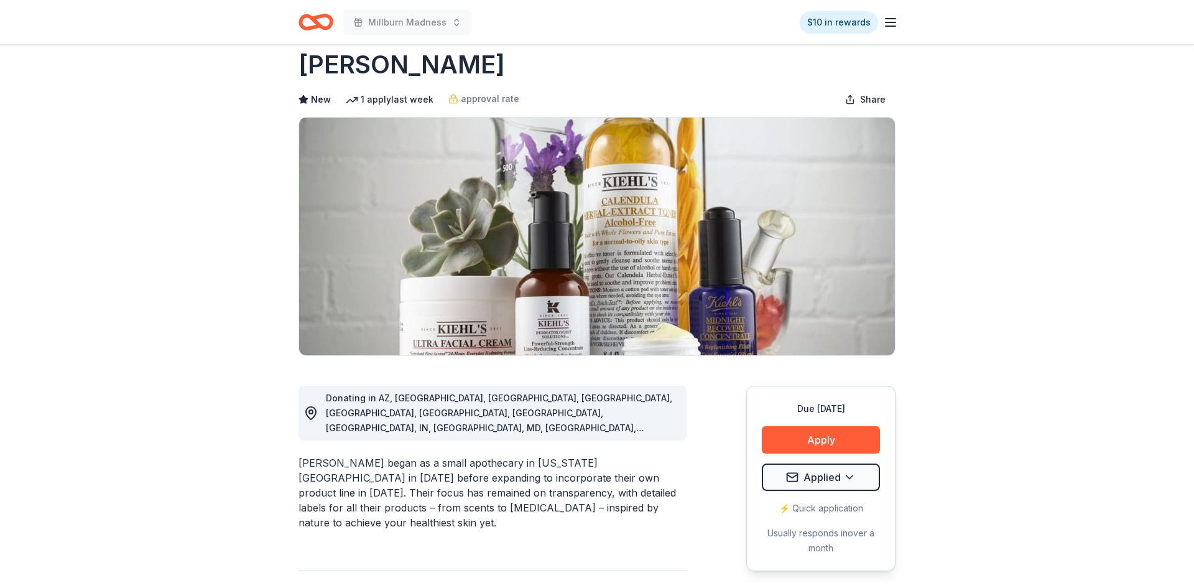
scroll to position [1, 0]
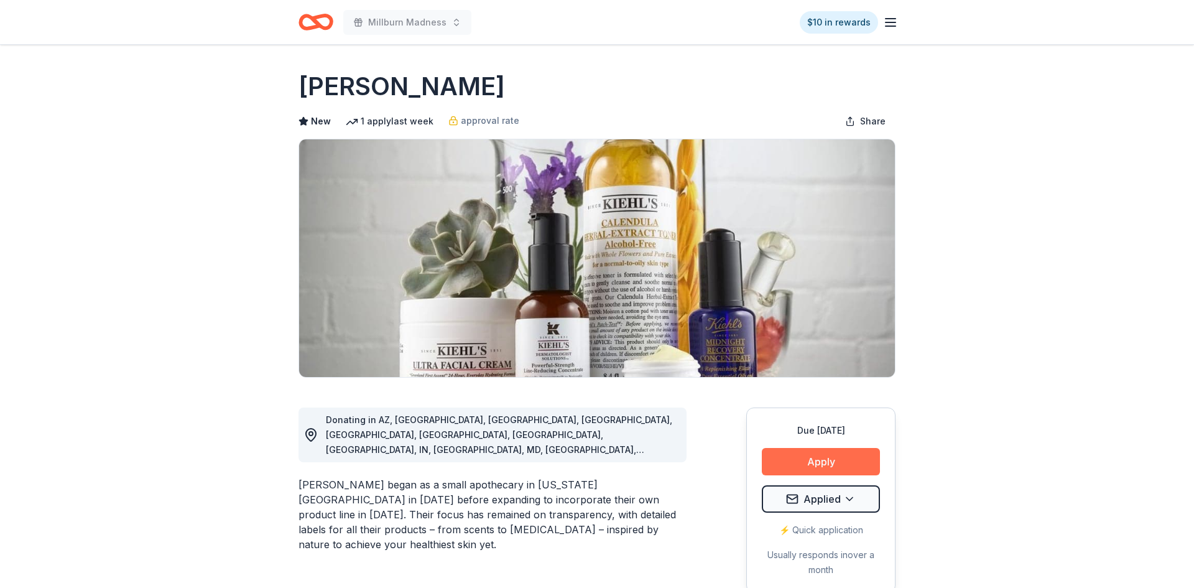
click at [836, 461] on button "Apply" at bounding box center [821, 461] width 118 height 27
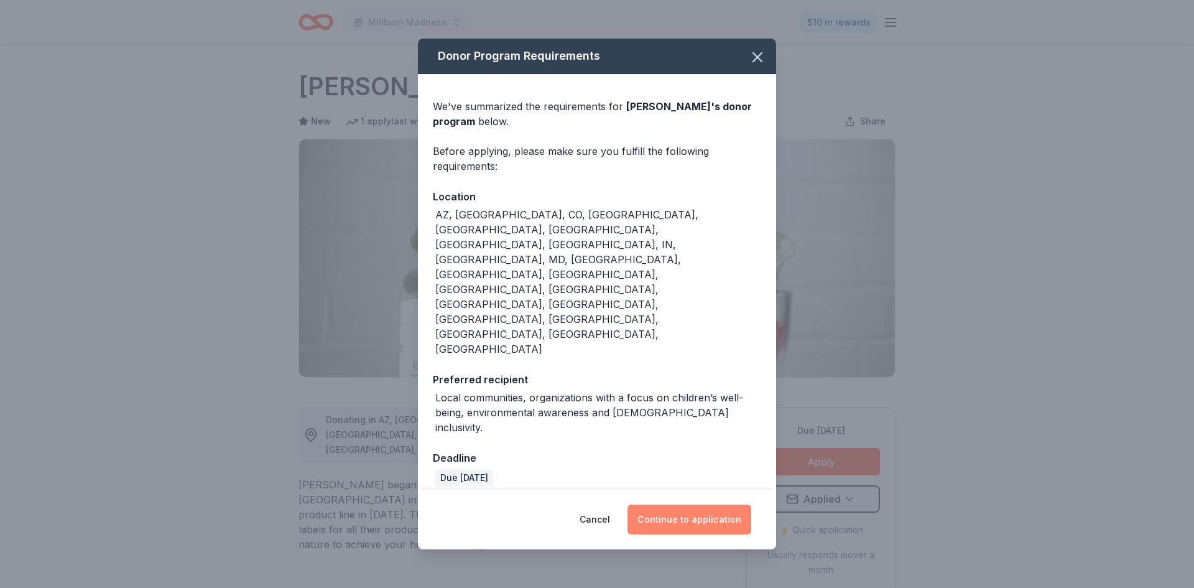
click at [726, 504] on button "Continue to application" at bounding box center [689, 519] width 124 height 30
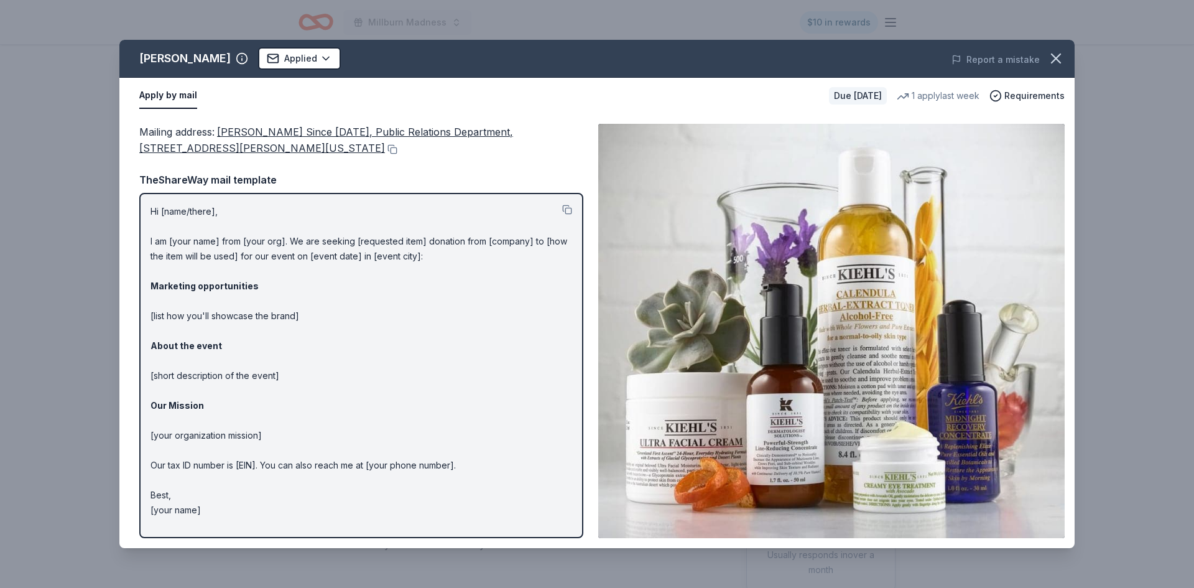
click at [1025, 183] on img at bounding box center [831, 331] width 466 height 414
click at [1058, 55] on icon "button" at bounding box center [1056, 58] width 9 height 9
